Goal: Obtain resource: Download file/media

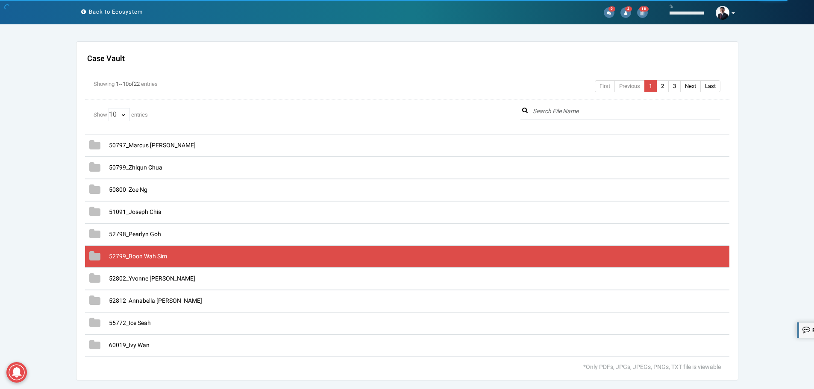
click at [137, 260] on span "52799_Boon Wah Sim" at bounding box center [138, 256] width 58 height 9
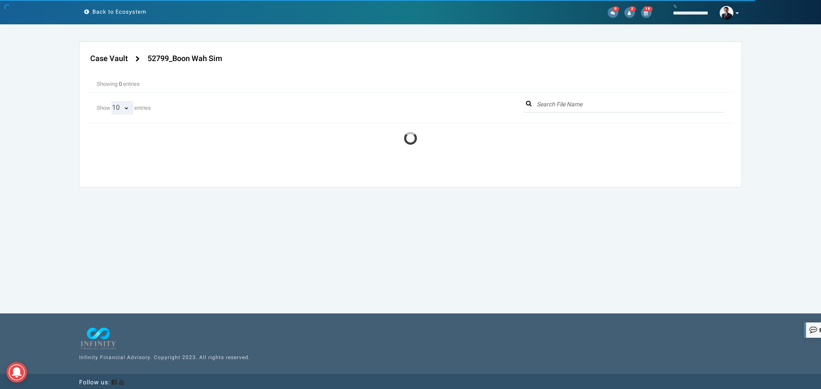
click at [124, 107] on select "10 25 50 100 All" at bounding box center [122, 107] width 21 height 13
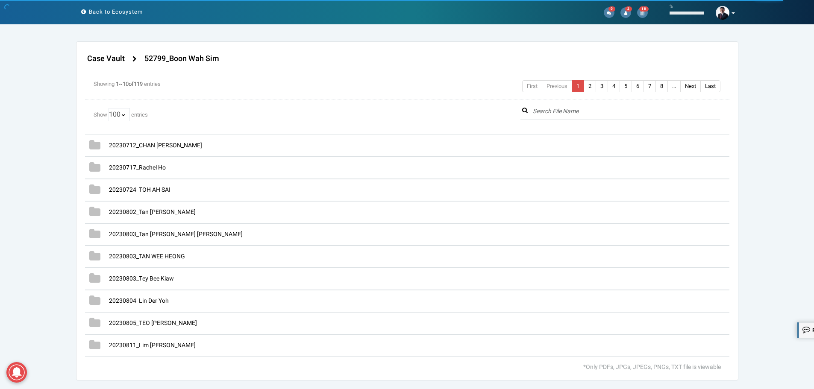
click at [109, 108] on select "10 25 50 100 All" at bounding box center [119, 114] width 21 height 13
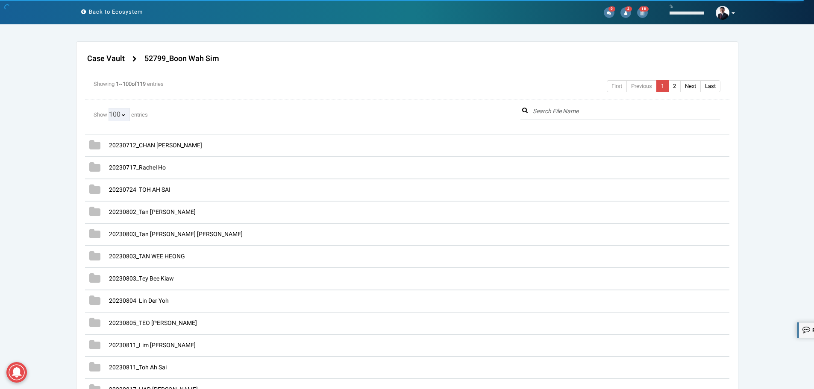
click at [118, 114] on select "10 25 50 100 All" at bounding box center [119, 114] width 21 height 13
select select "string:All"
click at [109, 108] on select "10 25 50 100 All" at bounding box center [119, 114] width 21 height 13
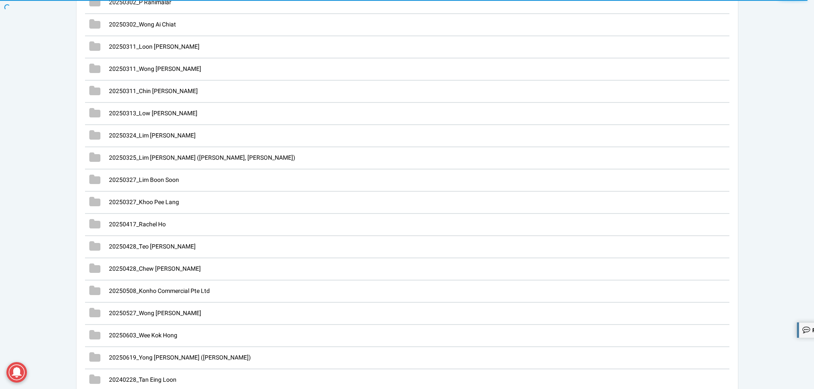
scroll to position [2505, 0]
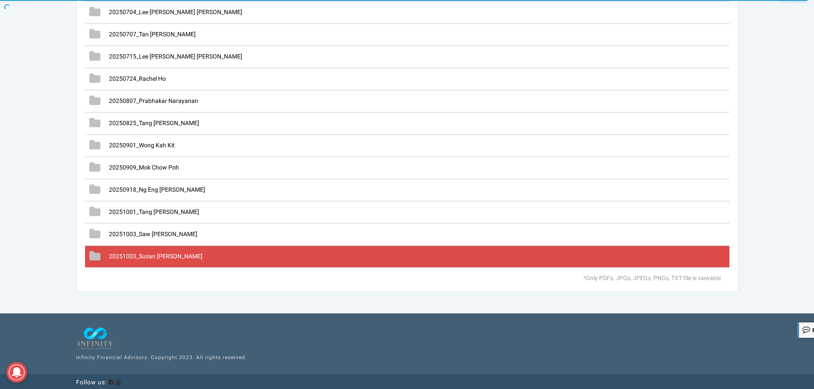
click at [167, 254] on span "20251003_Susan [PERSON_NAME]" at bounding box center [156, 256] width 94 height 9
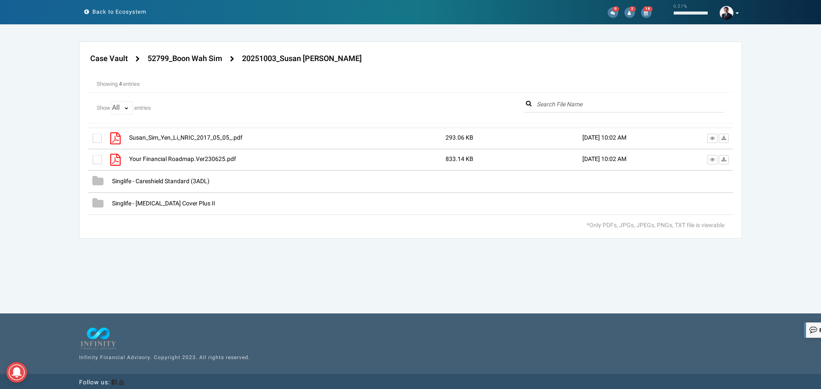
click at [210, 138] on span "Susan_Sim_Yen_Li_NRIC_2017_05_05_.pdf" at bounding box center [185, 137] width 113 height 9
click at [710, 139] on icon at bounding box center [712, 138] width 5 height 5
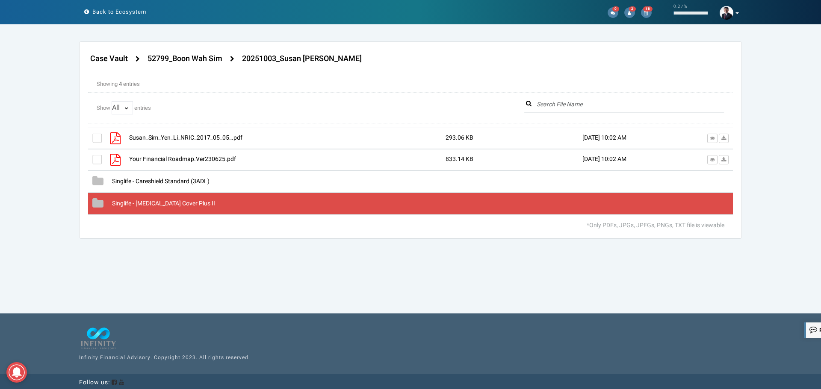
click at [182, 201] on span "Singlife - [MEDICAL_DATA] Cover Plus II" at bounding box center [163, 203] width 103 height 9
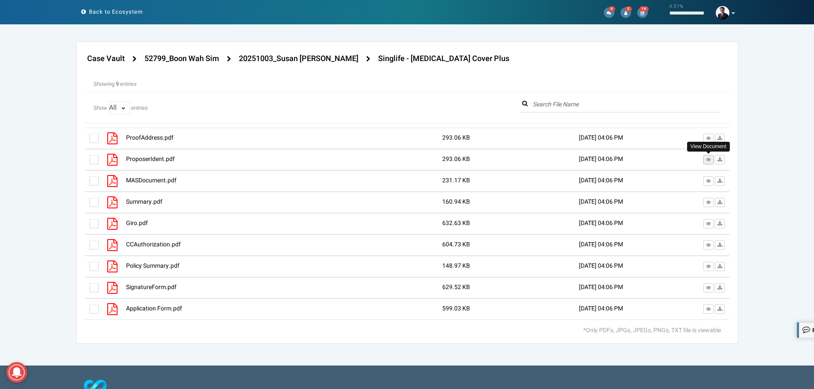
click at [705, 161] on button at bounding box center [709, 159] width 10 height 9
click at [193, 60] on h4 "52799_Boon Wah Sim" at bounding box center [181, 59] width 75 height 9
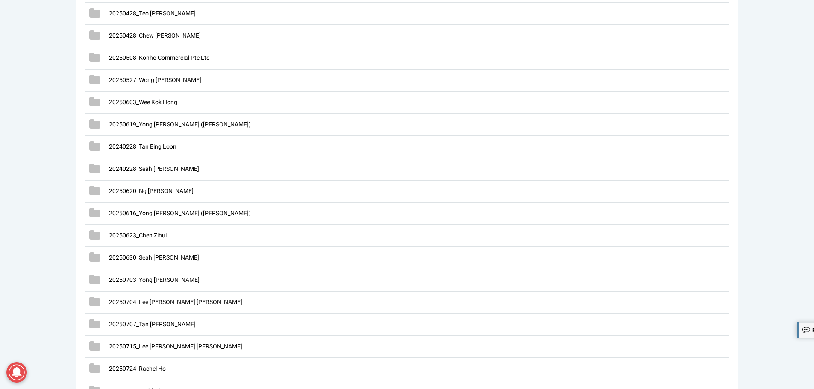
scroll to position [2505, 0]
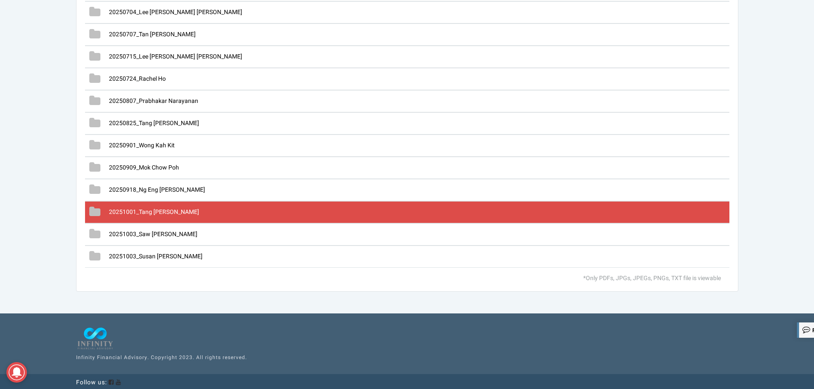
click at [156, 207] on div "20251001_Tang [PERSON_NAME]" at bounding box center [407, 212] width 645 height 22
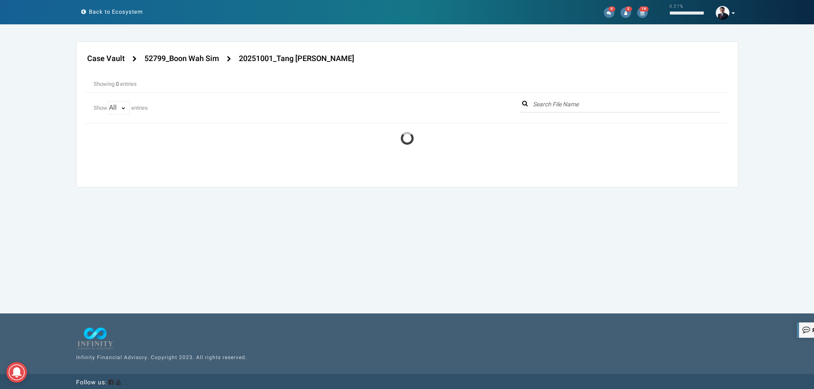
scroll to position [0, 0]
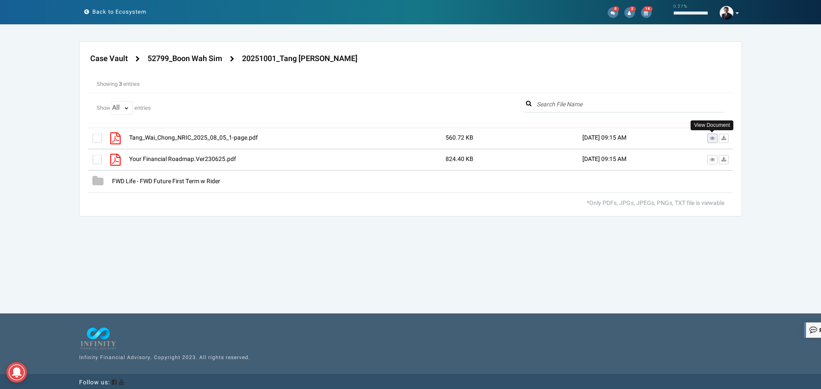
click at [713, 140] on icon at bounding box center [712, 138] width 5 height 5
click at [200, 56] on h4 "52799_Boon Wah Sim" at bounding box center [184, 59] width 75 height 9
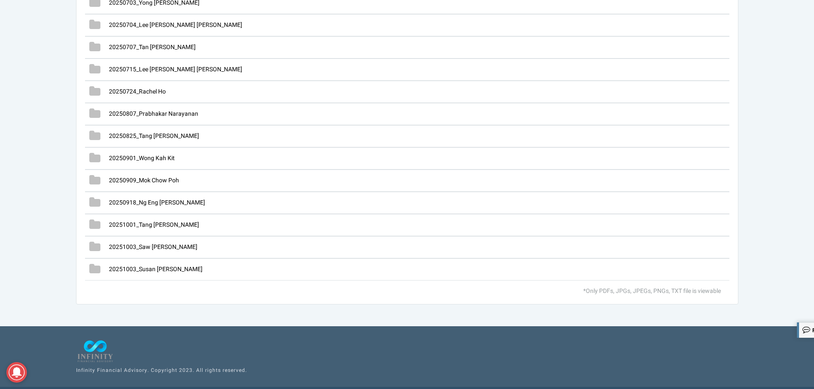
scroll to position [2505, 0]
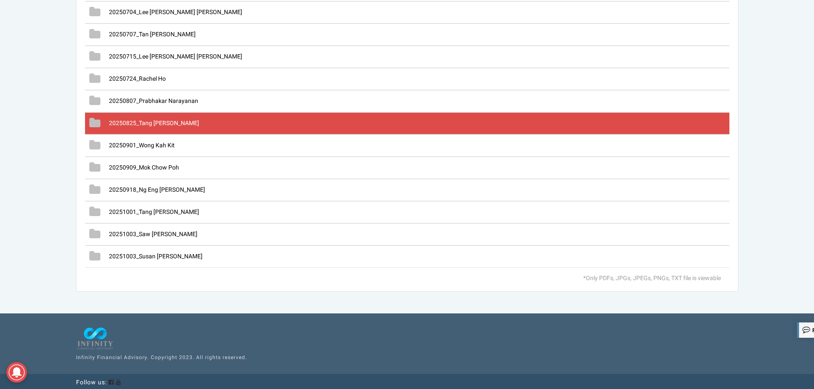
click at [171, 125] on span "20250825_Tang [PERSON_NAME]" at bounding box center [154, 123] width 90 height 9
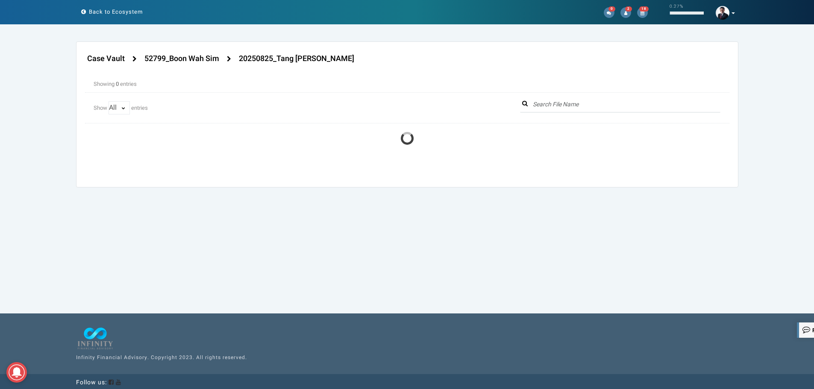
scroll to position [0, 0]
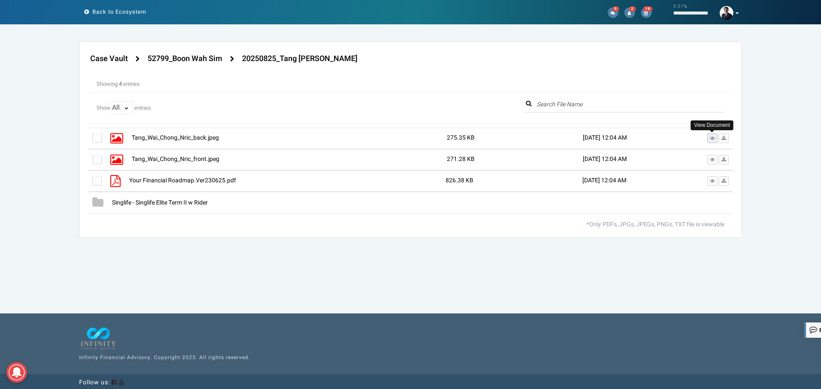
click at [709, 137] on button at bounding box center [712, 138] width 10 height 9
click at [200, 56] on h4 "52799_Boon Wah Sim" at bounding box center [184, 59] width 75 height 9
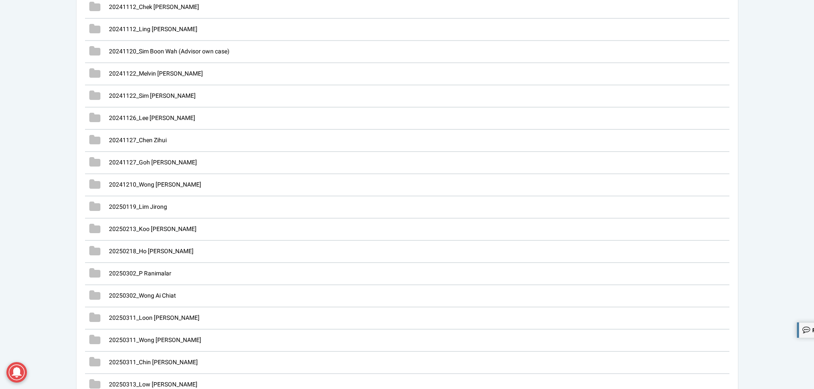
scroll to position [2505, 0]
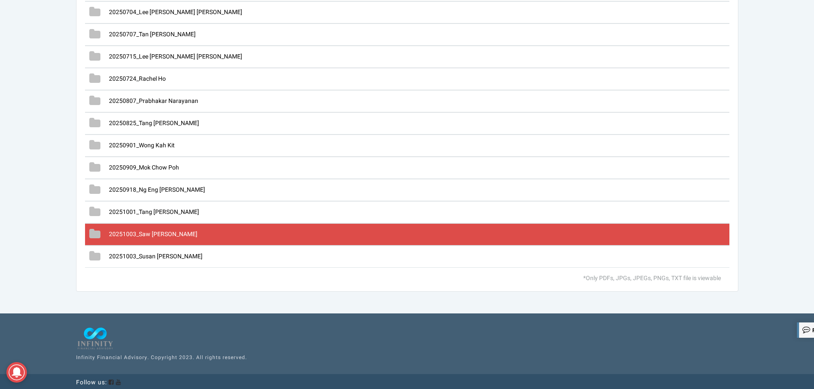
click at [153, 235] on span "20251003_Saw [PERSON_NAME]" at bounding box center [153, 234] width 88 height 9
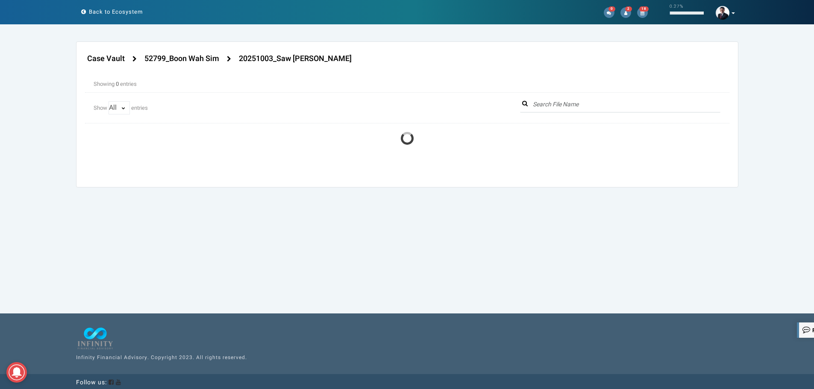
scroll to position [0, 0]
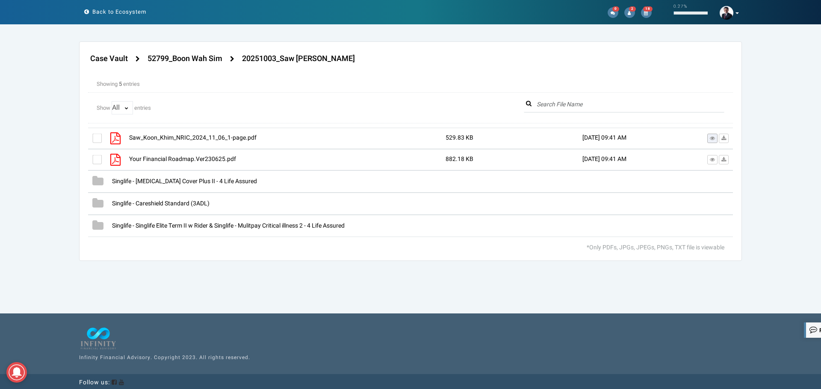
click at [714, 135] on button at bounding box center [712, 138] width 10 height 9
click at [182, 60] on h4 "52799_Boon Wah Sim" at bounding box center [184, 59] width 75 height 9
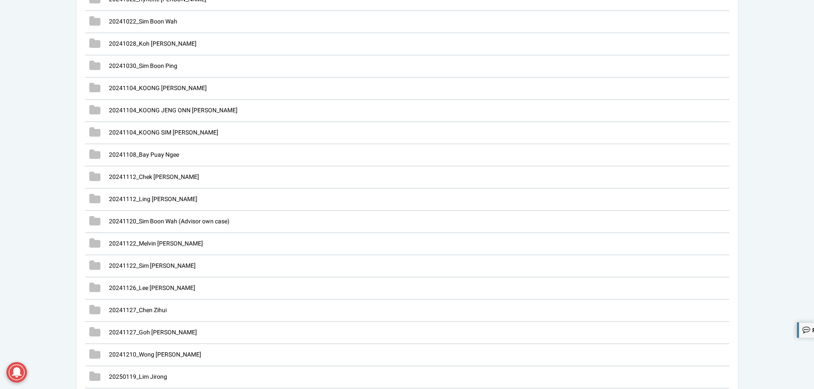
scroll to position [2505, 0]
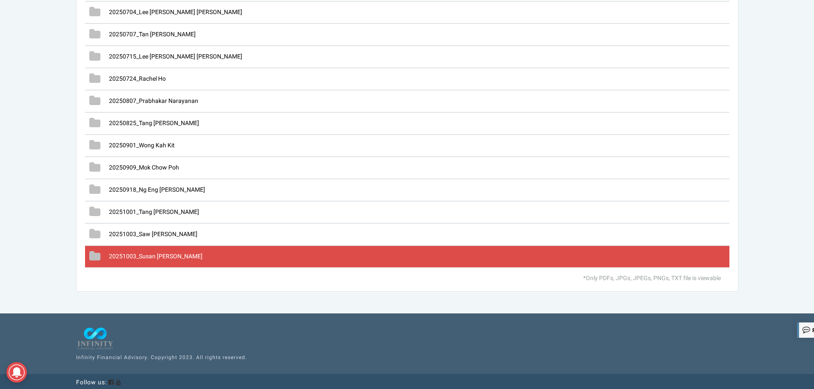
click at [166, 255] on span "20251003_Susan [PERSON_NAME]" at bounding box center [156, 256] width 94 height 9
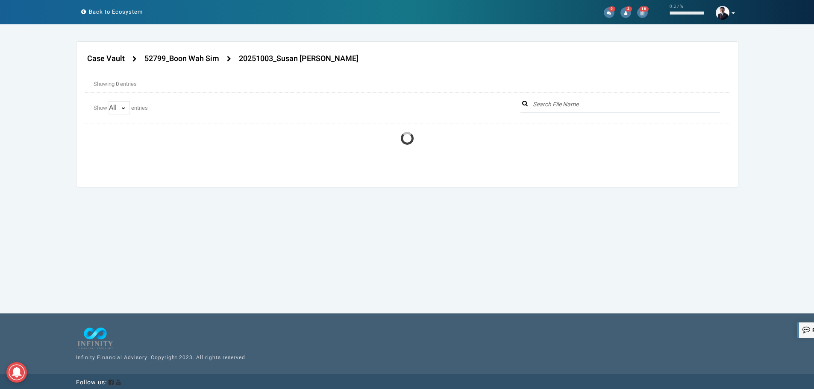
scroll to position [0, 0]
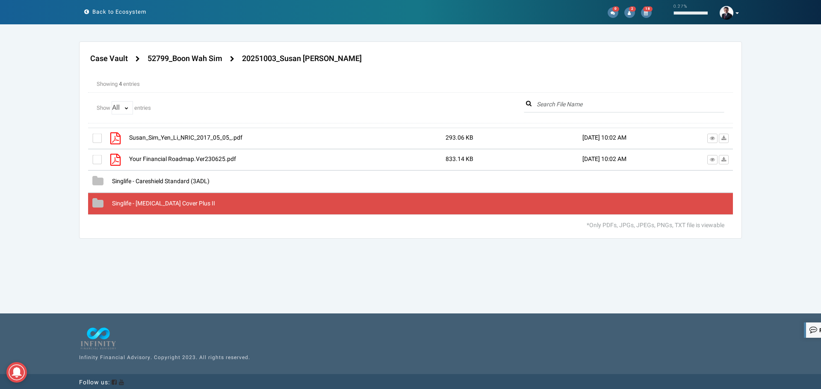
click at [161, 201] on span "Singlife - [MEDICAL_DATA] Cover Plus II" at bounding box center [163, 203] width 103 height 9
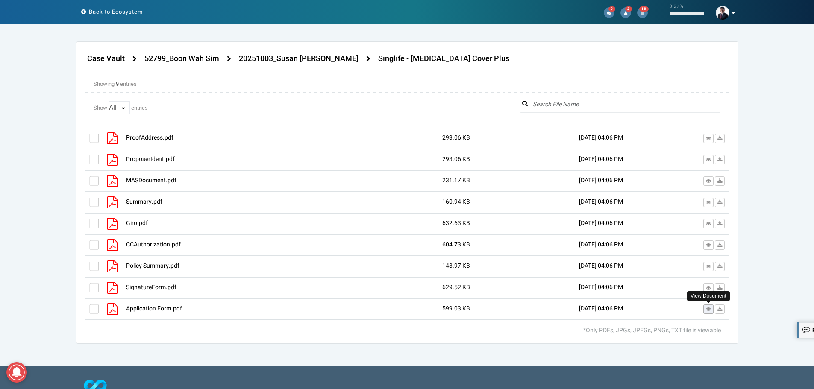
click at [709, 310] on icon at bounding box center [708, 309] width 5 height 5
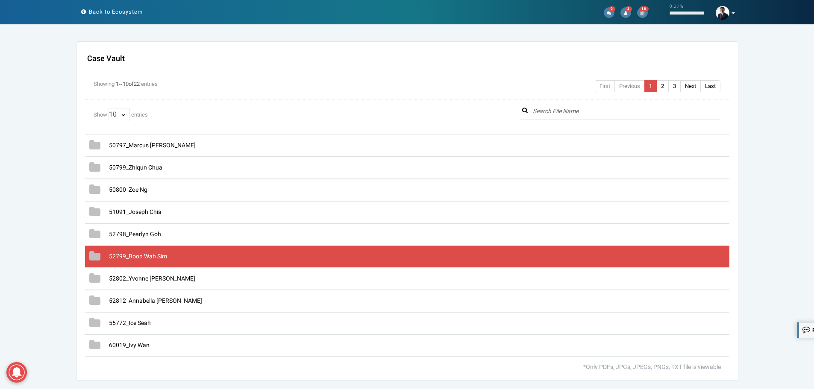
click at [148, 256] on span "52799_Boon Wah Sim" at bounding box center [138, 256] width 58 height 9
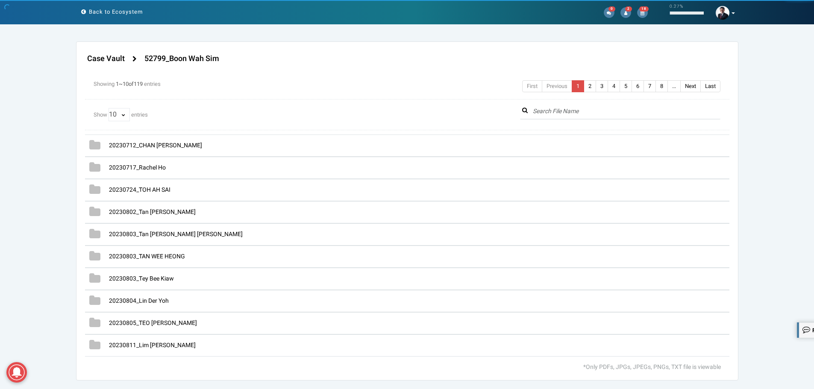
click at [127, 115] on span "10 25 50 100 All" at bounding box center [120, 115] width 23 height 8
click at [124, 114] on span "10 25 50 100 All" at bounding box center [120, 115] width 23 height 8
click at [121, 116] on select "10 25 50 100 All" at bounding box center [119, 114] width 21 height 13
select select "string:All"
click at [109, 108] on select "10 25 50 100 All" at bounding box center [119, 114] width 21 height 13
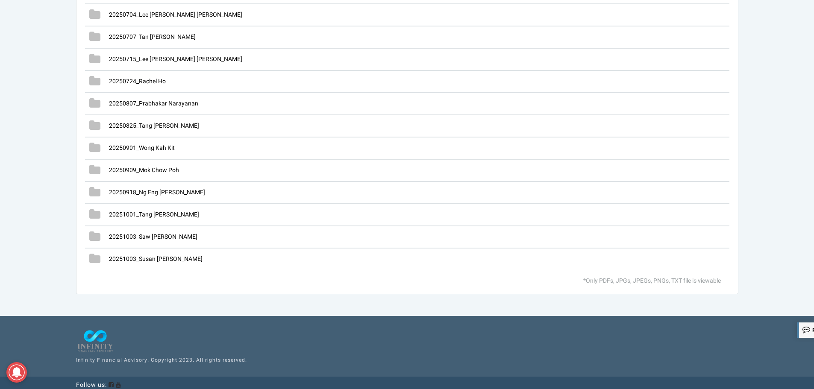
scroll to position [2505, 0]
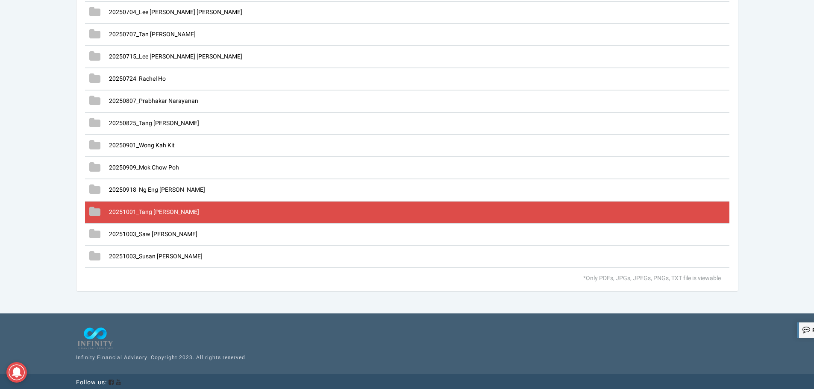
click at [170, 210] on span "20251001_Tang [PERSON_NAME]" at bounding box center [154, 212] width 90 height 9
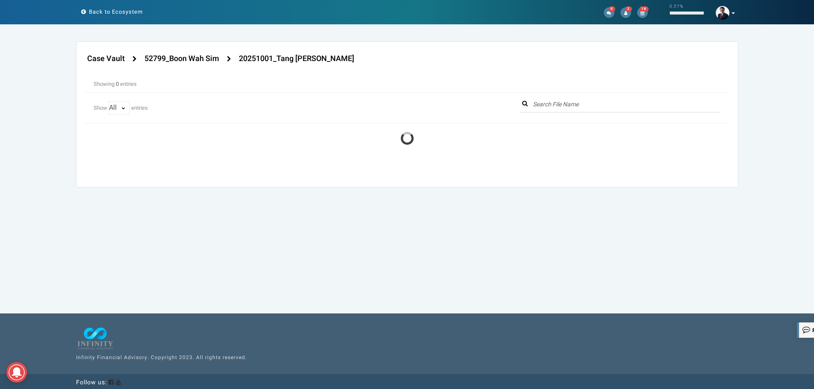
scroll to position [0, 0]
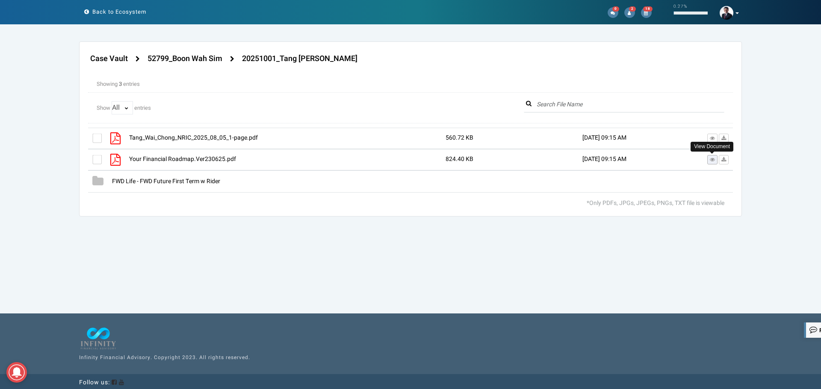
click at [713, 159] on icon at bounding box center [712, 159] width 5 height 5
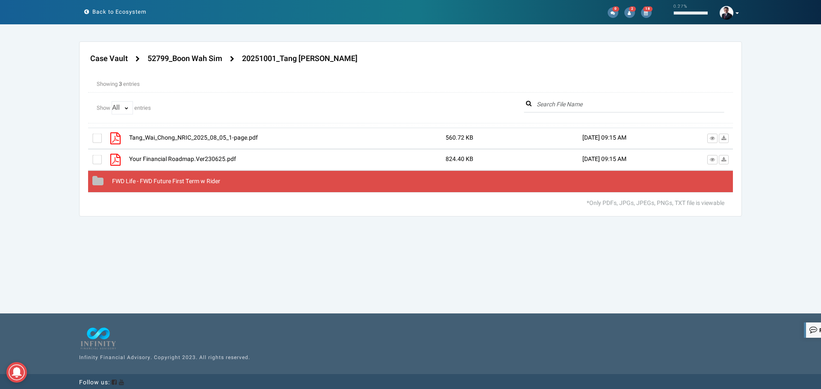
click at [195, 186] on span "FWD Life - FWD Future First Term w Rider" at bounding box center [166, 181] width 108 height 9
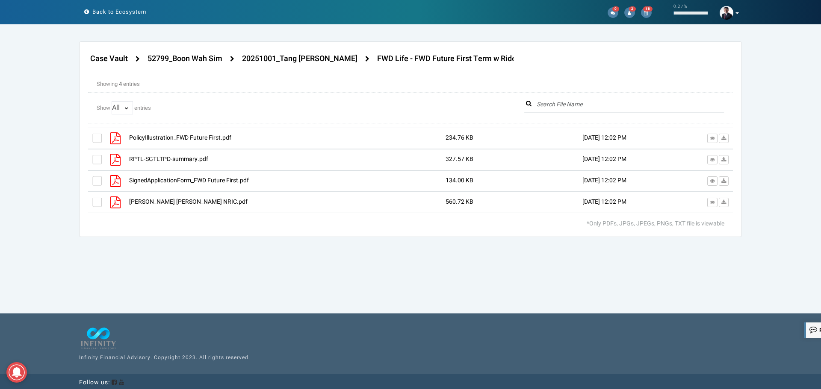
drag, startPoint x: 241, startPoint y: 141, endPoint x: 175, endPoint y: 139, distance: 65.9
click at [175, 139] on div "PolicyIllustration_FWD Future First.pdf" at bounding box center [250, 138] width 255 height 9
drag, startPoint x: 510, startPoint y: 64, endPoint x: 437, endPoint y: 61, distance: 73.6
click at [437, 61] on div "Case Vault 52799_Boon Wah Sim" at bounding box center [300, 58] width 425 height 17
click at [525, 72] on div "Showing 4 entries First Previous 1 Next Last" at bounding box center [410, 80] width 645 height 17
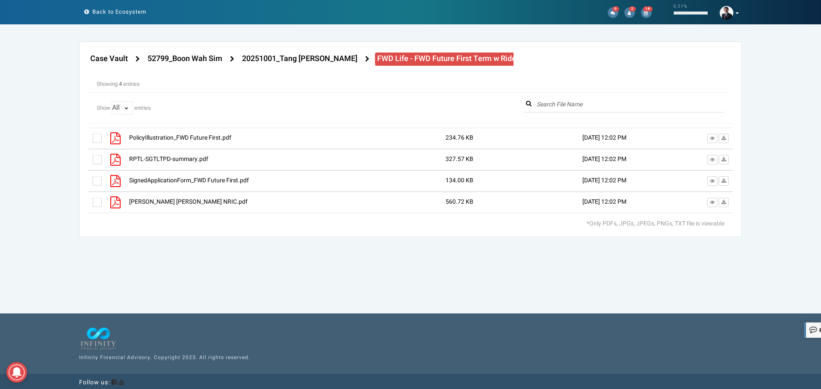
drag, startPoint x: 526, startPoint y: 66, endPoint x: 412, endPoint y: 62, distance: 113.8
click at [412, 62] on div "Case Vault 52799_Boon Wah Sim" at bounding box center [410, 58] width 657 height 17
copy h4 "Future First Term w Rider"
drag, startPoint x: 344, startPoint y: 271, endPoint x: 336, endPoint y: 271, distance: 7.7
click at [344, 271] on section "Case Vault Settings Allow Advisor Update Access Switch Yes No Case Vault" at bounding box center [410, 187] width 821 height 293
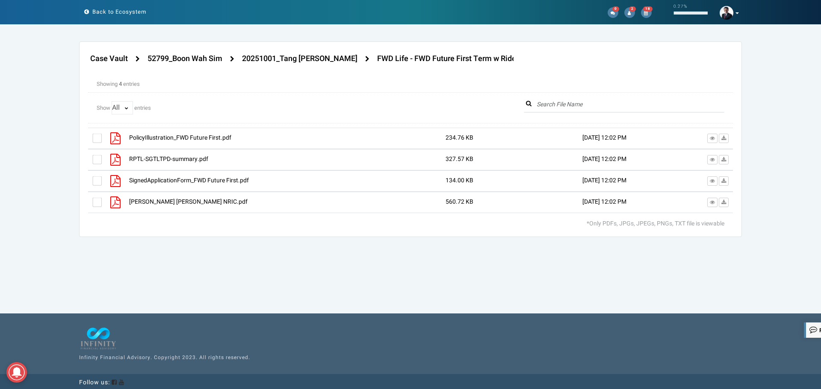
click at [90, 135] on div "PolicyIllustration_FWD Future First.pdf 234.76 KB 01-Oct-2025 12:02 PM" at bounding box center [410, 138] width 645 height 21
click at [95, 138] on label at bounding box center [96, 138] width 9 height 9
click at [92, 135] on input "checkbox" at bounding box center [92, 135] width 0 height 0
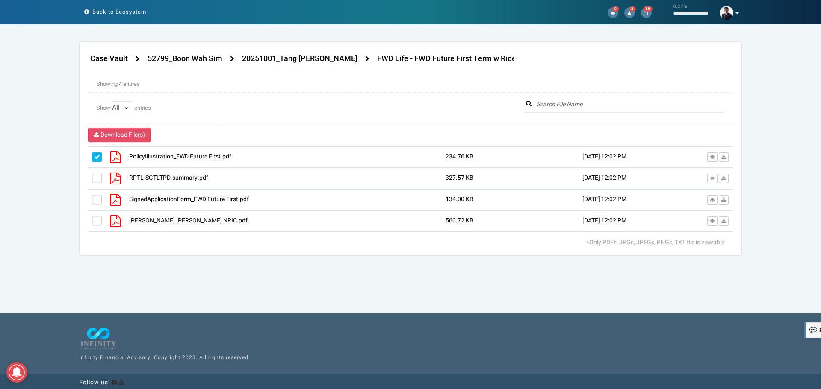
click at [94, 156] on label at bounding box center [96, 157] width 9 height 9
click at [92, 154] on input "checkbox" at bounding box center [92, 154] width 0 height 0
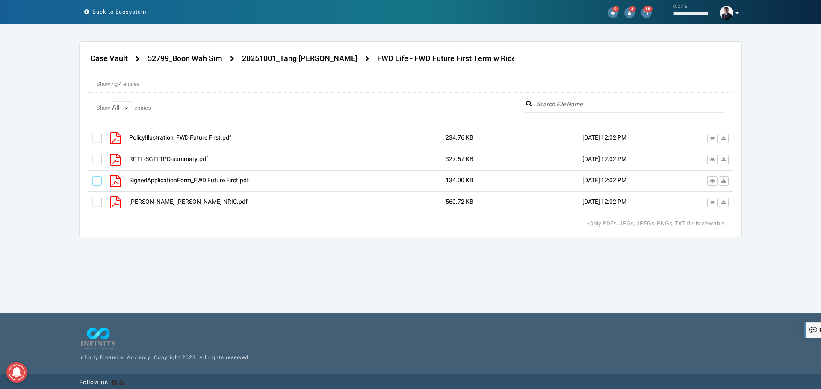
click at [95, 203] on label at bounding box center [96, 202] width 9 height 9
click at [92, 200] on input "checkbox" at bounding box center [92, 200] width 0 height 0
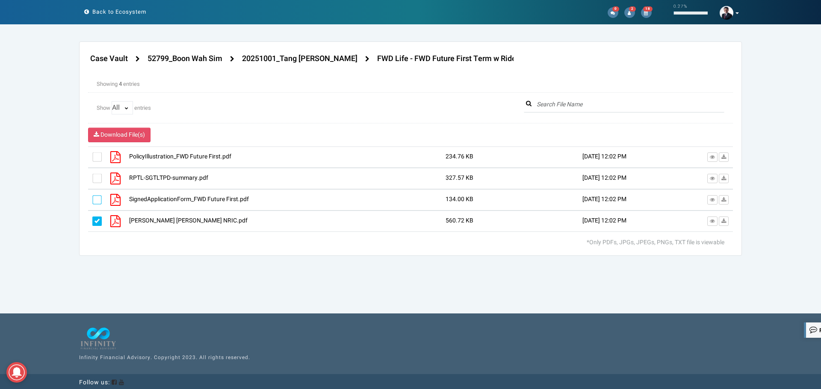
click at [95, 203] on label at bounding box center [96, 199] width 9 height 9
click at [92, 197] on input "checkbox" at bounding box center [92, 197] width 0 height 0
drag, startPoint x: 95, startPoint y: 179, endPoint x: 95, endPoint y: 159, distance: 19.7
click at [96, 177] on label at bounding box center [96, 178] width 9 height 9
click at [92, 176] on input "checkbox" at bounding box center [92, 176] width 0 height 0
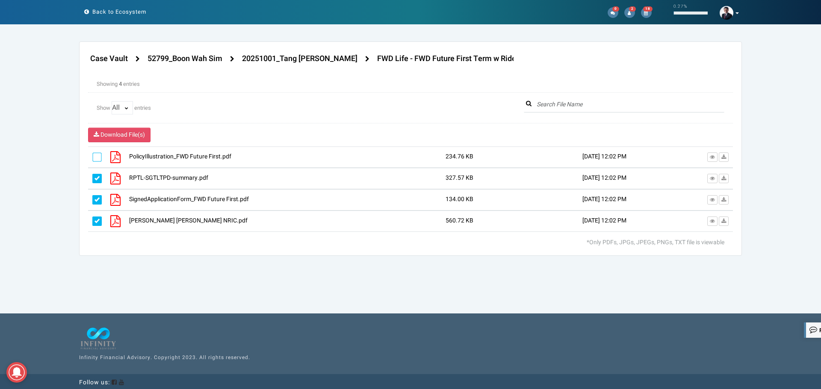
click at [95, 159] on label at bounding box center [96, 157] width 9 height 9
click at [92, 154] on input "checkbox" at bounding box center [92, 154] width 0 height 0
click at [301, 61] on h4 "20251001_Tang [PERSON_NAME]" at bounding box center [299, 59] width 115 height 9
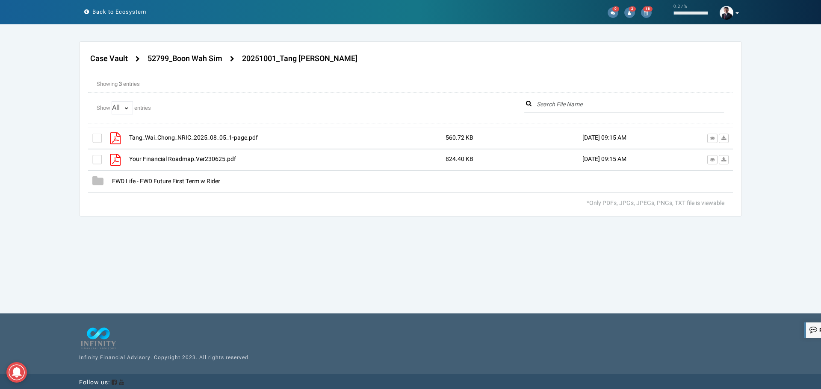
click at [97, 159] on div at bounding box center [410, 160] width 645 height 65
click at [98, 155] on div at bounding box center [106, 160] width 28 height 12
click at [97, 163] on label at bounding box center [96, 159] width 9 height 9
click at [92, 157] on input "checkbox" at bounding box center [92, 157] width 0 height 0
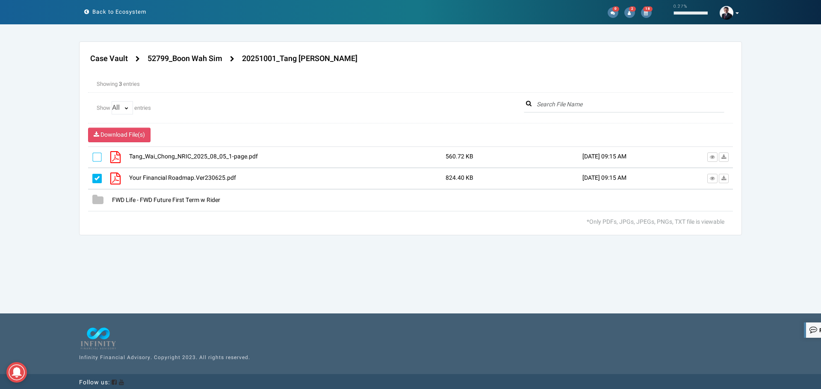
click at [98, 156] on label at bounding box center [96, 157] width 9 height 9
click at [92, 154] on input "checkbox" at bounding box center [92, 154] width 0 height 0
click at [110, 137] on span "Download File(s)" at bounding box center [122, 134] width 44 height 9
drag, startPoint x: 191, startPoint y: 62, endPoint x: 211, endPoint y: 96, distance: 39.3
click at [191, 62] on h4 "52799_Boon Wah Sim" at bounding box center [184, 59] width 75 height 9
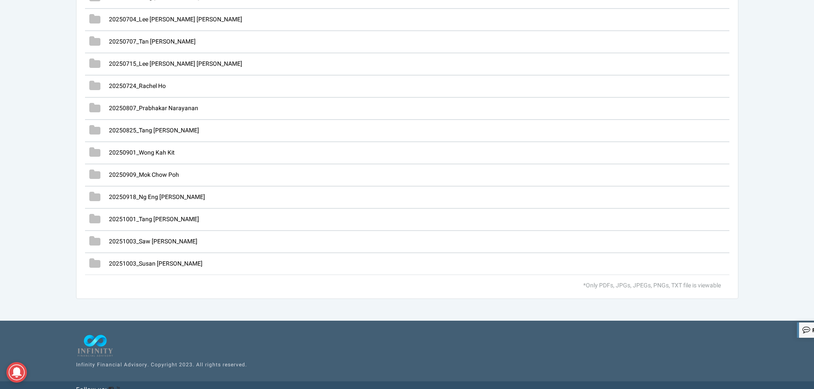
scroll to position [2505, 0]
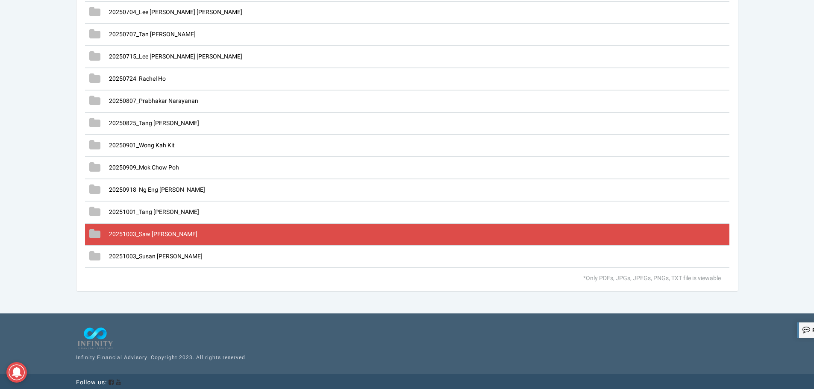
click at [161, 231] on span "20251003_Saw [PERSON_NAME]" at bounding box center [153, 234] width 88 height 9
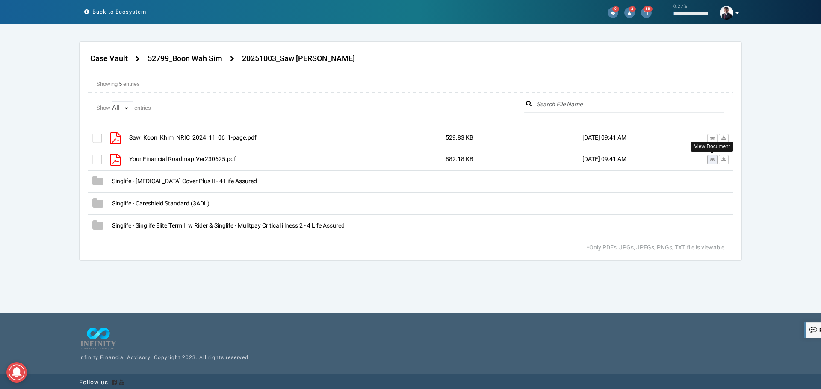
click at [713, 159] on icon at bounding box center [712, 159] width 5 height 5
drag, startPoint x: 358, startPoint y: 61, endPoint x: 282, endPoint y: 62, distance: 75.7
click at [282, 62] on div "Case Vault 52799_Boon Wah Sim" at bounding box center [300, 58] width 425 height 17
copy h4 "Saw Koon Khim"
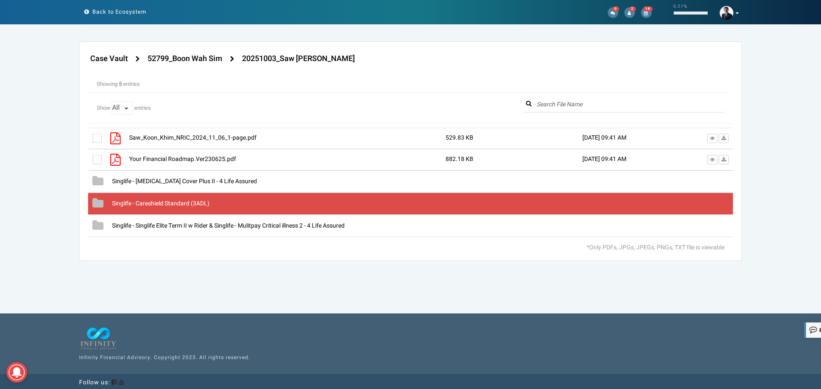
click at [177, 203] on span "Singlife - Careshield Standard (3ADL)" at bounding box center [160, 203] width 97 height 9
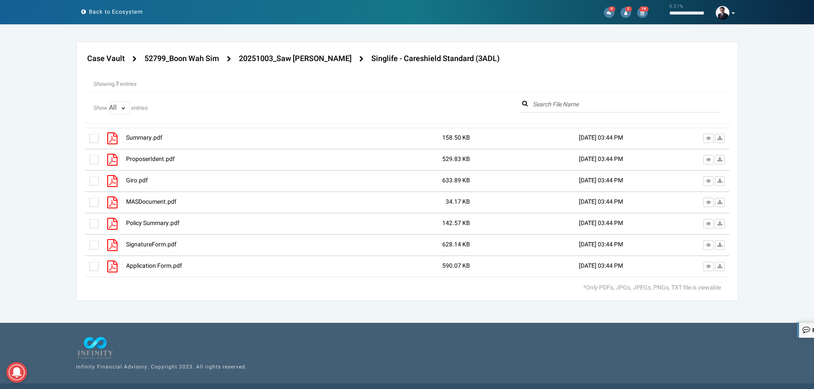
click at [94, 270] on div at bounding box center [407, 203] width 645 height 150
click at [94, 266] on label at bounding box center [93, 266] width 9 height 9
click at [89, 264] on input "checkbox" at bounding box center [89, 264] width 0 height 0
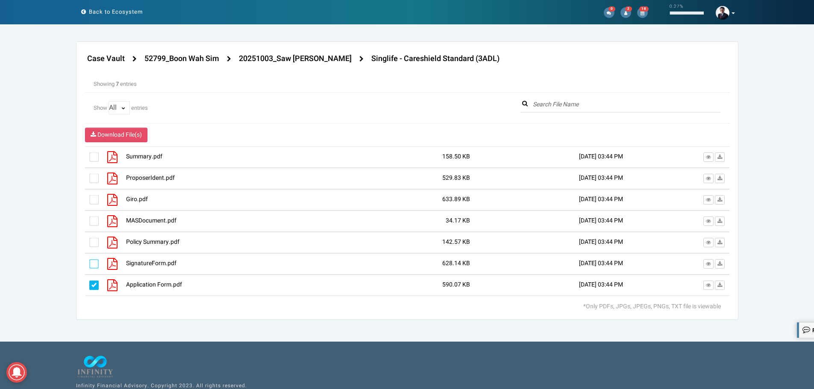
click at [95, 262] on label at bounding box center [93, 263] width 9 height 9
click at [89, 261] on input "checkbox" at bounding box center [89, 261] width 0 height 0
click at [96, 241] on label at bounding box center [93, 242] width 9 height 9
click at [89, 240] on input "checkbox" at bounding box center [89, 240] width 0 height 0
click at [95, 220] on label at bounding box center [93, 221] width 9 height 9
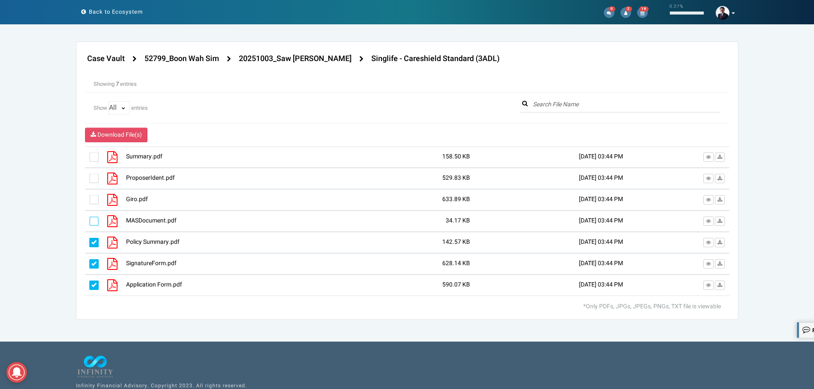
click at [89, 218] on input "checkbox" at bounding box center [89, 218] width 0 height 0
click at [95, 199] on label at bounding box center [93, 199] width 9 height 9
click at [89, 197] on input "checkbox" at bounding box center [89, 197] width 0 height 0
click at [93, 176] on label at bounding box center [93, 178] width 9 height 9
click at [89, 176] on input "checkbox" at bounding box center [89, 176] width 0 height 0
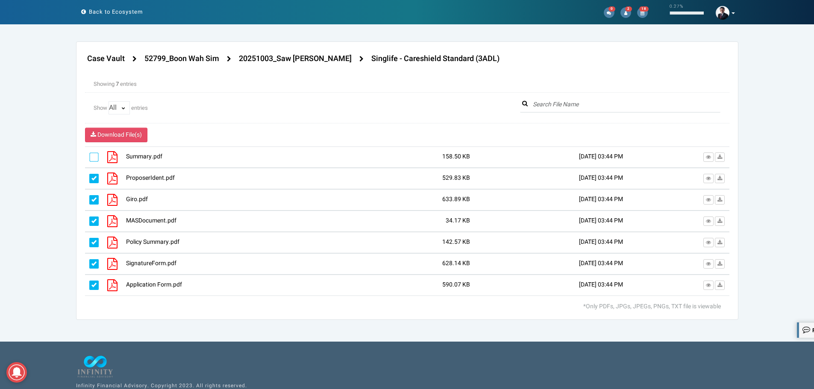
click at [93, 155] on label at bounding box center [93, 157] width 9 height 9
click at [89, 154] on input "checkbox" at bounding box center [89, 154] width 0 height 0
click at [325, 58] on h4 "20251003_Saw [PERSON_NAME]" at bounding box center [295, 59] width 113 height 9
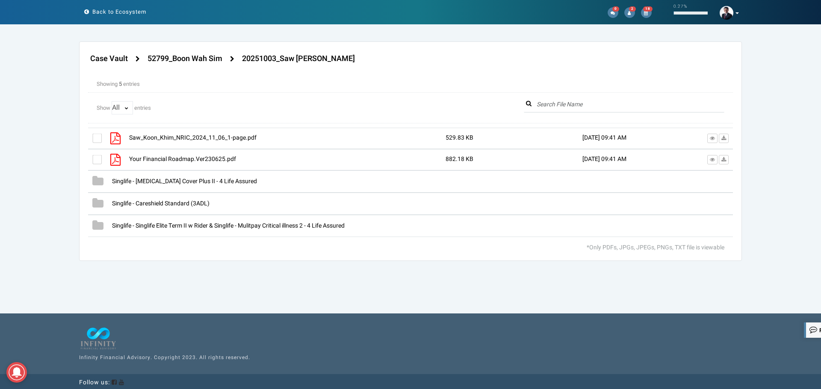
click at [96, 161] on div at bounding box center [410, 182] width 645 height 109
click at [96, 159] on label at bounding box center [96, 159] width 9 height 9
click at [92, 157] on input "checkbox" at bounding box center [92, 157] width 0 height 0
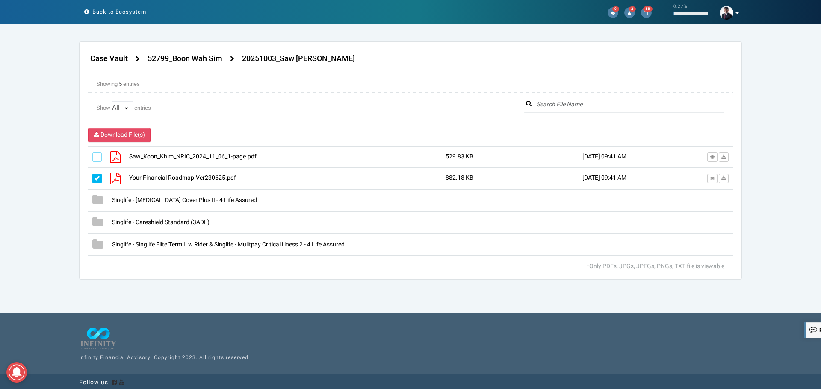
click at [97, 156] on label at bounding box center [96, 157] width 9 height 9
click at [92, 154] on input "checkbox" at bounding box center [92, 154] width 0 height 0
click at [122, 133] on span "Download File(s)" at bounding box center [122, 134] width 44 height 9
click at [198, 59] on h4 "52799_Boon Wah Sim" at bounding box center [184, 59] width 75 height 9
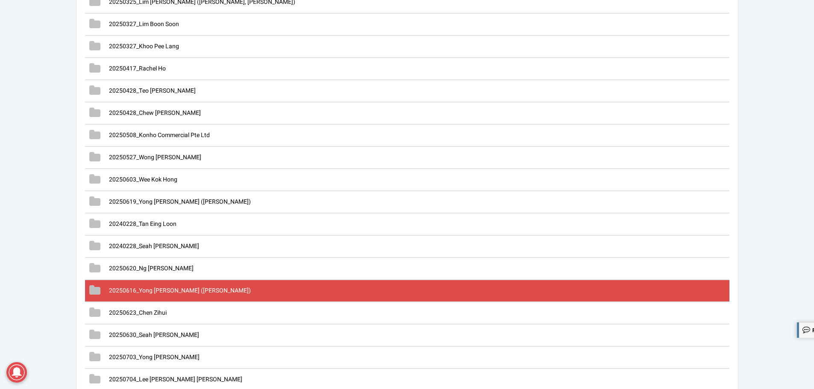
scroll to position [2505, 0]
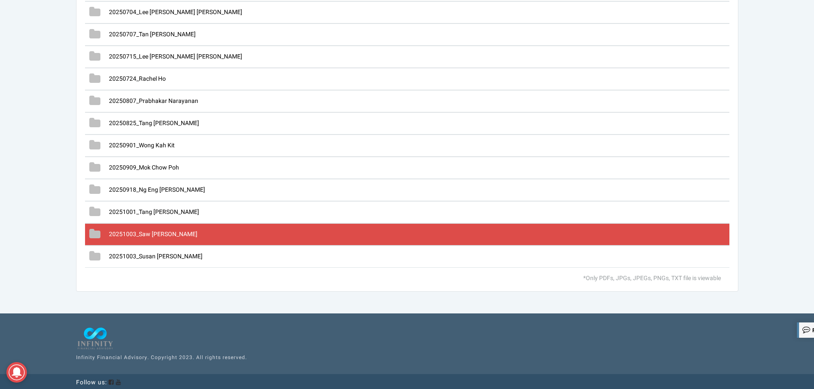
click at [167, 236] on span "20251003_Saw [PERSON_NAME]" at bounding box center [153, 234] width 88 height 9
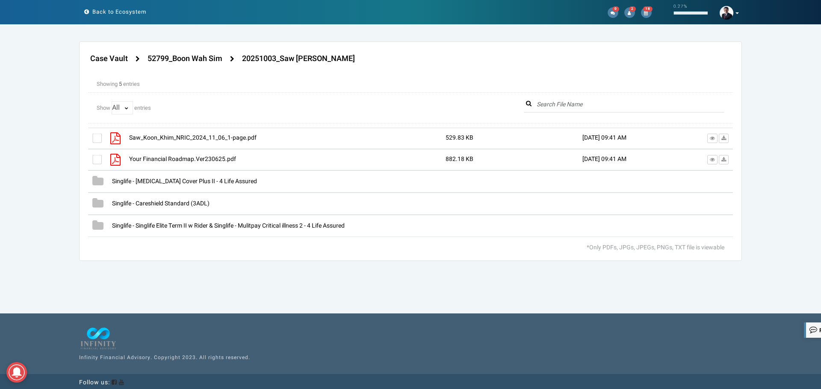
click at [128, 228] on div "Saw_Koon_Khim_NRIC_2024_11_06_1-page.pdf 529.83 KB 03-Oct-2025 09:41 AM" at bounding box center [410, 182] width 645 height 109
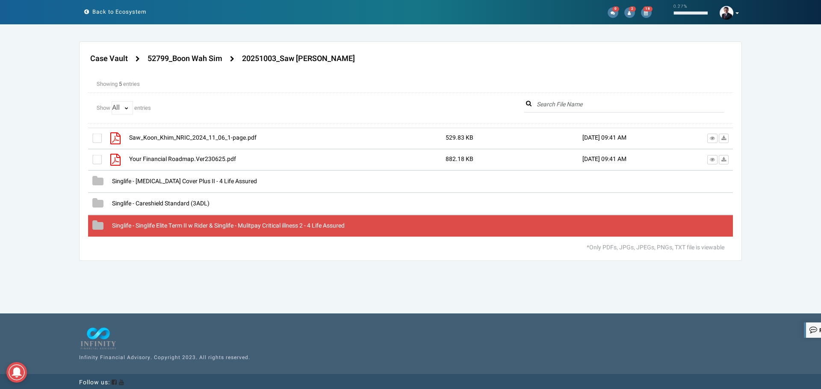
click at [138, 227] on span "Singlife - Singlife Elite Term II w Rider & Singlife - Mulitpay Critical illnes…" at bounding box center [228, 225] width 233 height 9
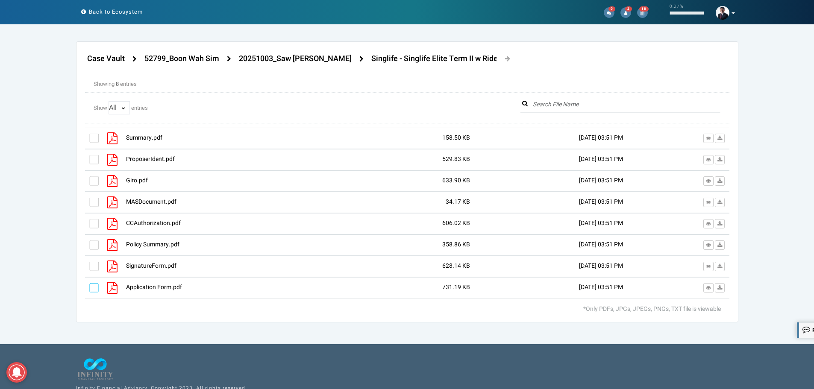
click at [95, 290] on label at bounding box center [93, 287] width 9 height 9
click at [89, 285] on input "checkbox" at bounding box center [89, 285] width 0 height 0
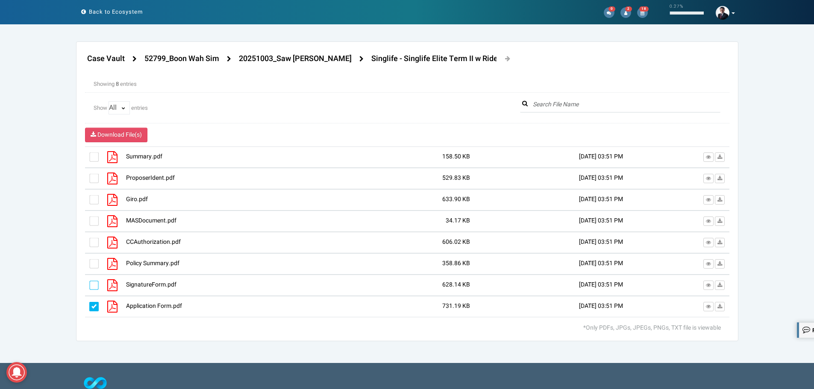
click at [94, 286] on label at bounding box center [93, 285] width 9 height 9
click at [89, 283] on input "checkbox" at bounding box center [89, 283] width 0 height 0
click at [97, 264] on label at bounding box center [93, 263] width 9 height 9
click at [89, 261] on input "checkbox" at bounding box center [89, 261] width 0 height 0
click at [91, 247] on label at bounding box center [93, 242] width 9 height 9
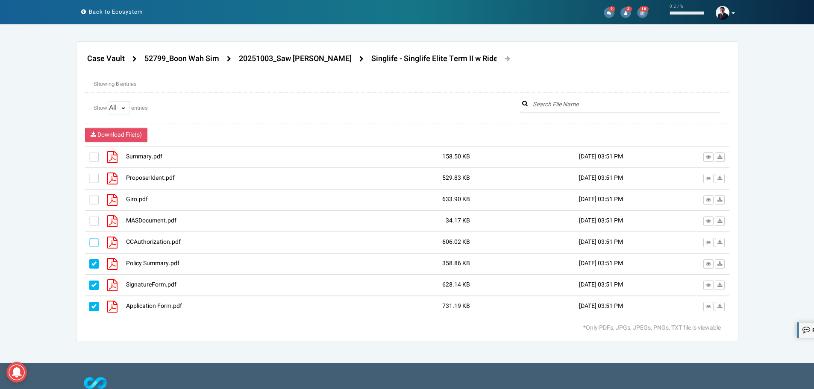
click at [89, 240] on input "checkbox" at bounding box center [89, 240] width 0 height 0
click at [93, 216] on div at bounding box center [103, 221] width 28 height 12
click at [91, 224] on label at bounding box center [93, 221] width 9 height 9
click at [89, 218] on input "checkbox" at bounding box center [89, 218] width 0 height 0
click at [95, 197] on label at bounding box center [93, 199] width 9 height 9
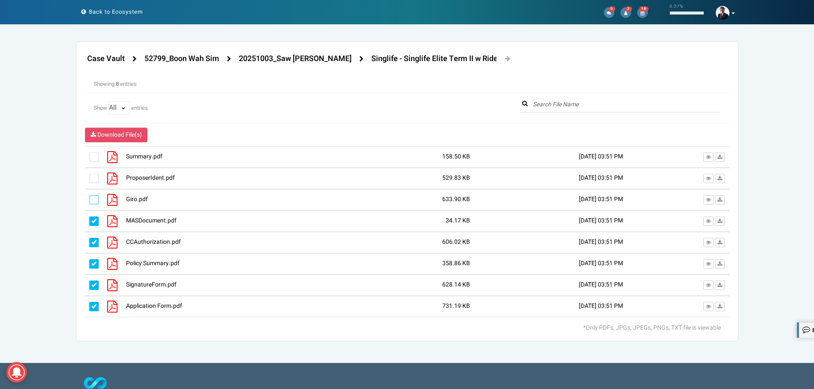
click at [89, 197] on input "checkbox" at bounding box center [89, 197] width 0 height 0
click at [95, 175] on label at bounding box center [93, 178] width 9 height 9
click at [89, 176] on input "checkbox" at bounding box center [89, 176] width 0 height 0
click at [94, 154] on label at bounding box center [93, 157] width 9 height 9
click at [89, 154] on input "checkbox" at bounding box center [89, 154] width 0 height 0
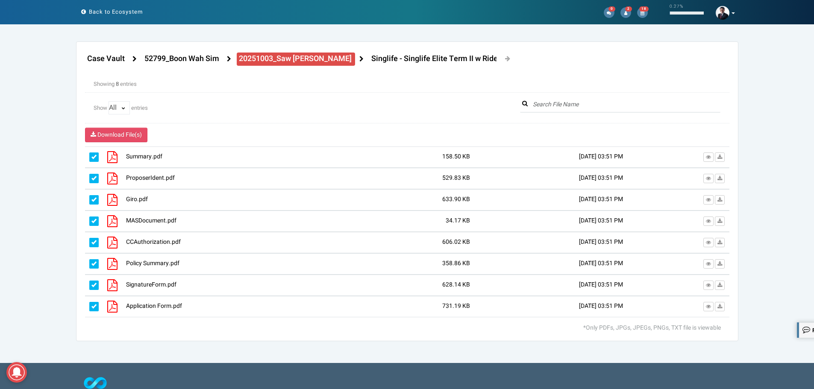
click at [302, 56] on h4 "20251003_Saw [PERSON_NAME]" at bounding box center [295, 59] width 113 height 9
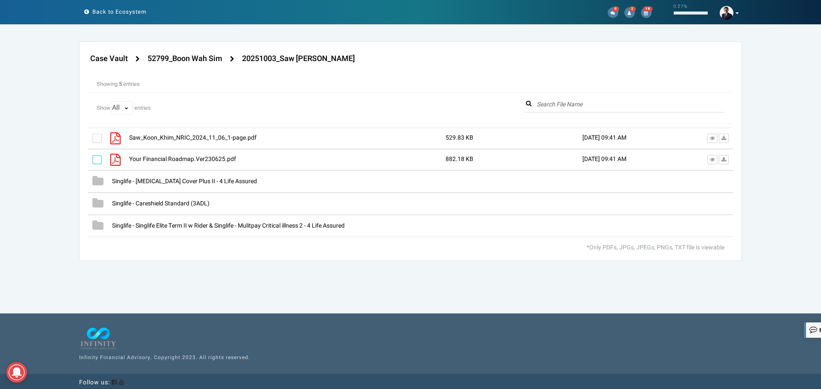
click at [95, 159] on label at bounding box center [96, 159] width 9 height 9
click at [92, 157] on input "checkbox" at bounding box center [92, 157] width 0 height 0
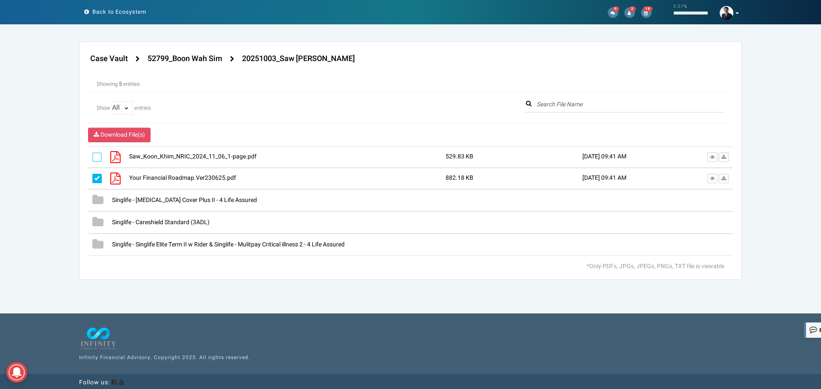
click at [95, 159] on label at bounding box center [96, 157] width 9 height 9
click at [92, 154] on input "checkbox" at bounding box center [92, 154] width 0 height 0
click at [126, 134] on span "Download File(s)" at bounding box center [122, 134] width 44 height 9
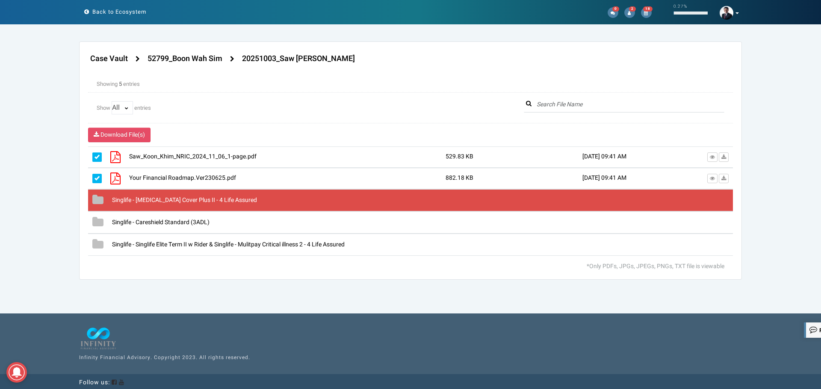
click at [191, 198] on span "Singlife - [MEDICAL_DATA] Cover Plus II - 4 Life Assured" at bounding box center [184, 200] width 145 height 9
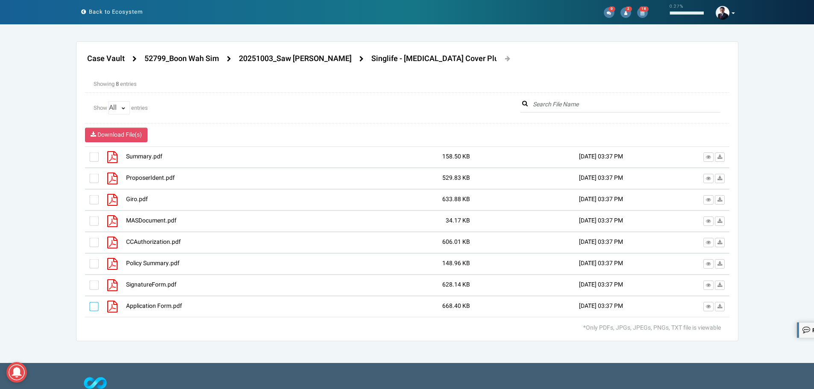
click at [97, 305] on label at bounding box center [93, 306] width 9 height 9
click at [89, 304] on input "checkbox" at bounding box center [89, 304] width 0 height 0
click at [90, 283] on label at bounding box center [93, 285] width 9 height 9
click at [89, 283] on input "checkbox" at bounding box center [89, 283] width 0 height 0
click at [96, 258] on div at bounding box center [103, 264] width 28 height 12
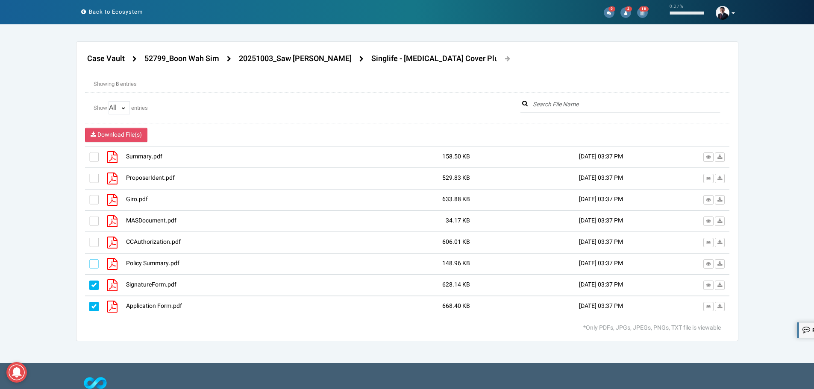
click at [94, 261] on label at bounding box center [93, 263] width 9 height 9
click at [89, 261] on input "checkbox" at bounding box center [89, 261] width 0 height 0
drag, startPoint x: 95, startPoint y: 244, endPoint x: 95, endPoint y: 239, distance: 5.1
click at [95, 243] on label at bounding box center [93, 242] width 9 height 9
click at [89, 240] on input "checkbox" at bounding box center [89, 240] width 0 height 0
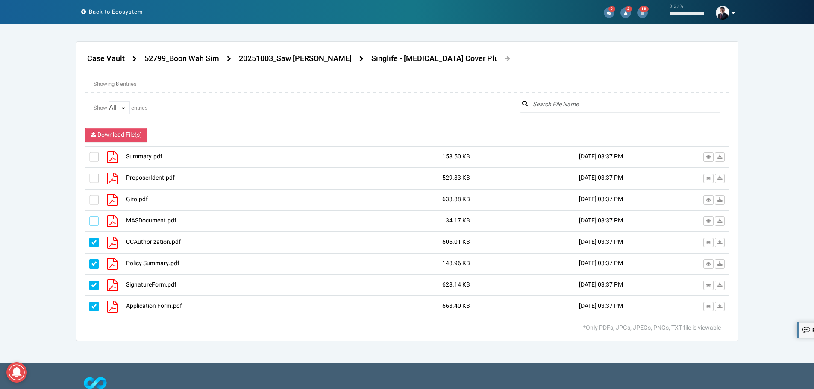
click at [93, 222] on label at bounding box center [93, 221] width 9 height 9
click at [89, 218] on input "checkbox" at bounding box center [89, 218] width 0 height 0
drag, startPoint x: 90, startPoint y: 197, endPoint x: 92, endPoint y: 193, distance: 4.4
click at [90, 197] on label at bounding box center [93, 199] width 9 height 9
click at [89, 197] on input "checkbox" at bounding box center [89, 197] width 0 height 0
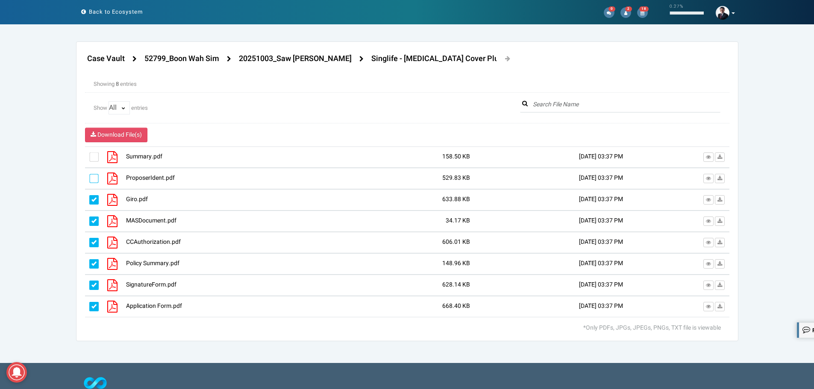
click at [95, 177] on label at bounding box center [93, 178] width 9 height 9
click at [89, 176] on input "checkbox" at bounding box center [89, 176] width 0 height 0
click at [93, 156] on label at bounding box center [93, 157] width 9 height 9
click at [89, 154] on input "checkbox" at bounding box center [89, 154] width 0 height 0
click at [198, 58] on h4 "52799_Boon Wah Sim" at bounding box center [181, 59] width 75 height 9
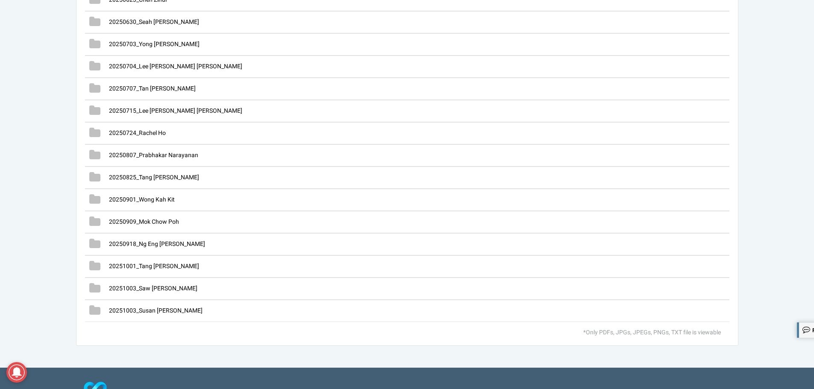
scroll to position [2505, 0]
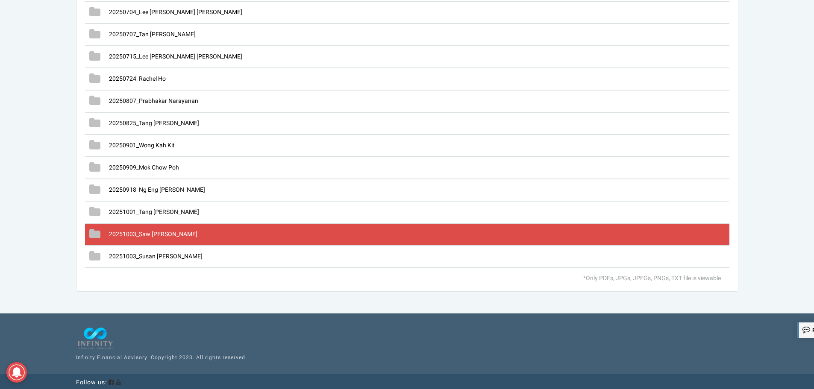
click at [176, 227] on div "20251003_Saw [PERSON_NAME]" at bounding box center [407, 235] width 645 height 22
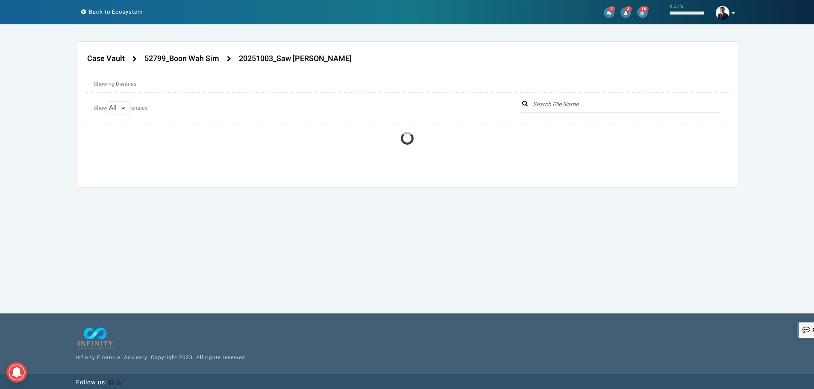
scroll to position [0, 0]
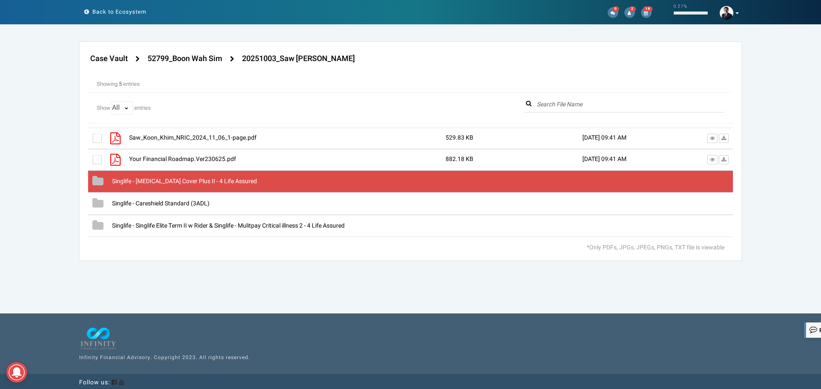
click at [212, 180] on span "Singlife - [MEDICAL_DATA] Cover Plus II - 4 Life Assured" at bounding box center [184, 181] width 145 height 9
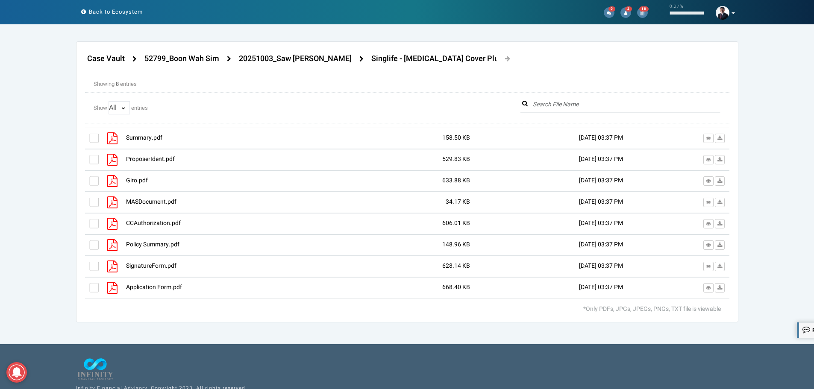
click at [96, 288] on label at bounding box center [93, 287] width 9 height 9
click at [89, 285] on input "checkbox" at bounding box center [89, 285] width 0 height 0
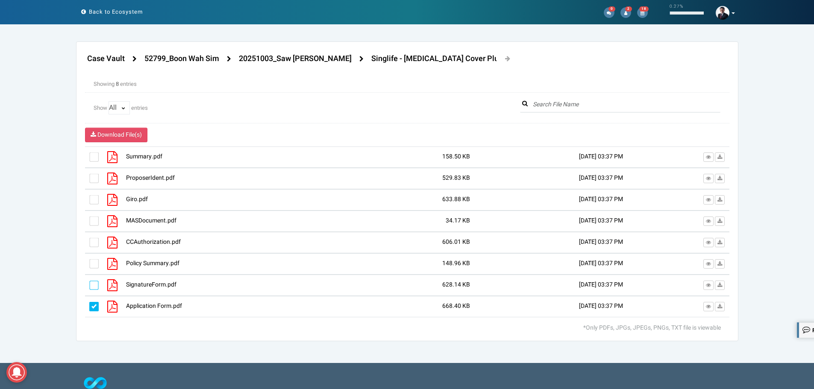
click at [96, 283] on label at bounding box center [93, 285] width 9 height 9
click at [89, 283] on input "checkbox" at bounding box center [89, 283] width 0 height 0
click at [98, 264] on label at bounding box center [93, 263] width 9 height 9
click at [89, 261] on input "checkbox" at bounding box center [89, 261] width 0 height 0
click at [94, 241] on label at bounding box center [93, 242] width 9 height 9
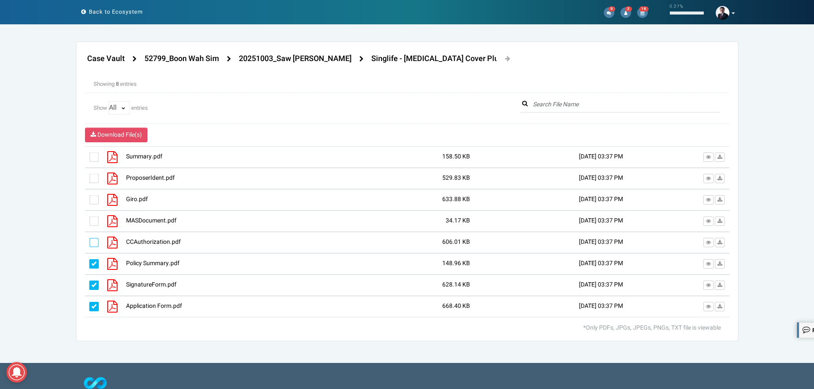
click at [89, 240] on input "checkbox" at bounding box center [89, 240] width 0 height 0
click at [94, 220] on label at bounding box center [93, 221] width 9 height 9
click at [89, 218] on input "checkbox" at bounding box center [89, 218] width 0 height 0
click at [96, 198] on label at bounding box center [93, 199] width 9 height 9
click at [89, 197] on input "checkbox" at bounding box center [89, 197] width 0 height 0
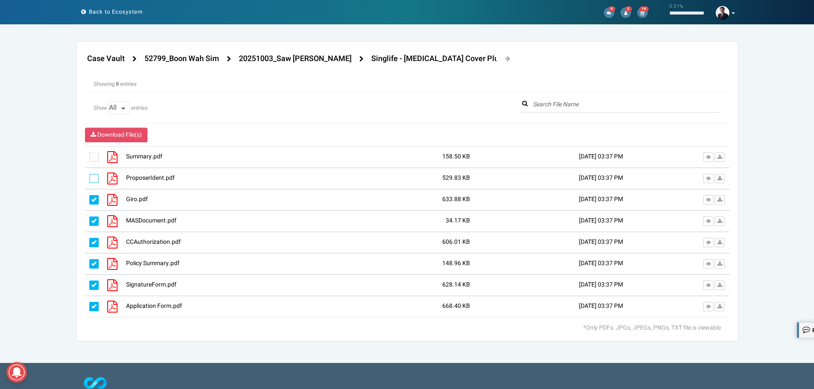
click at [93, 178] on label at bounding box center [93, 178] width 9 height 9
click at [89, 176] on input "checkbox" at bounding box center [89, 176] width 0 height 0
click at [93, 157] on label at bounding box center [93, 157] width 9 height 9
click at [89, 154] on input "checkbox" at bounding box center [89, 154] width 0 height 0
click at [293, 60] on h4 "20251003_Saw [PERSON_NAME]" at bounding box center [295, 59] width 113 height 9
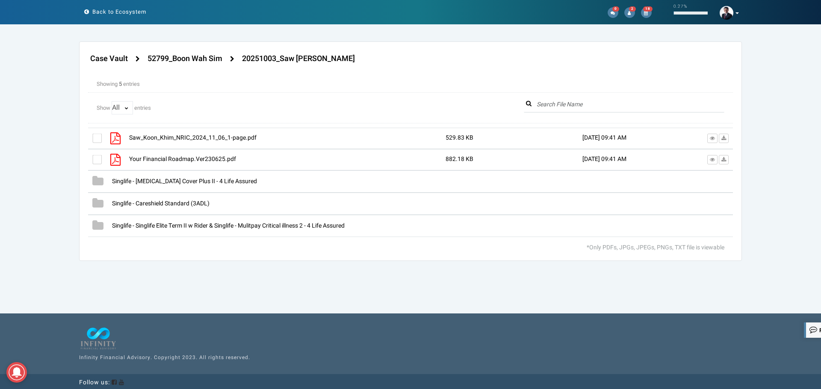
drag, startPoint x: 97, startPoint y: 161, endPoint x: 101, endPoint y: 147, distance: 14.7
click at [97, 160] on div at bounding box center [410, 182] width 645 height 109
click at [94, 158] on label at bounding box center [96, 159] width 9 height 9
click at [92, 157] on input "checkbox" at bounding box center [92, 157] width 0 height 0
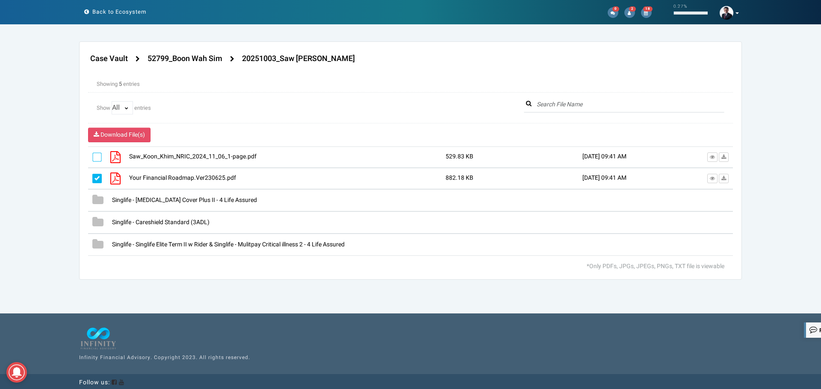
click at [100, 159] on label at bounding box center [96, 157] width 9 height 9
click at [92, 154] on input "checkbox" at bounding box center [92, 154] width 0 height 0
click at [130, 135] on span "Download File(s)" at bounding box center [122, 134] width 44 height 9
click at [186, 62] on h4 "52799_Boon Wah Sim" at bounding box center [184, 59] width 75 height 9
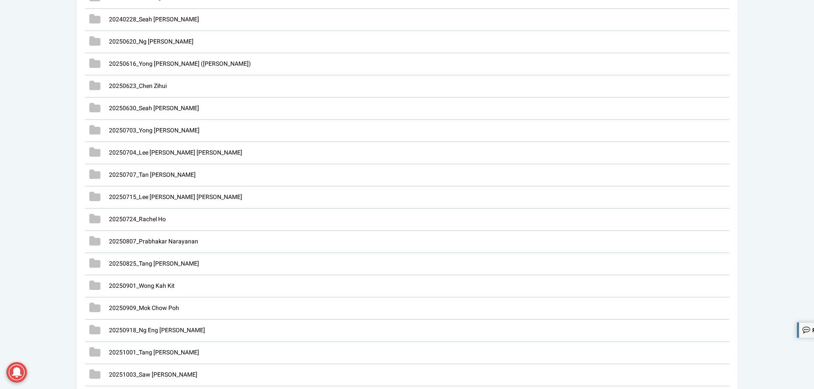
scroll to position [2505, 0]
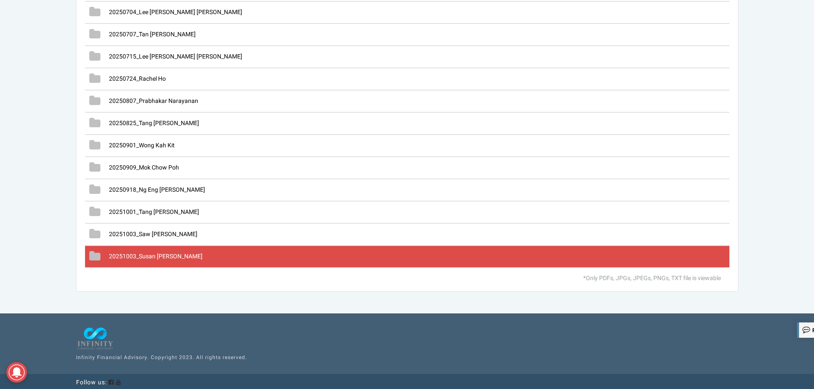
click at [167, 256] on span "20251003_Susan [PERSON_NAME]" at bounding box center [156, 256] width 94 height 9
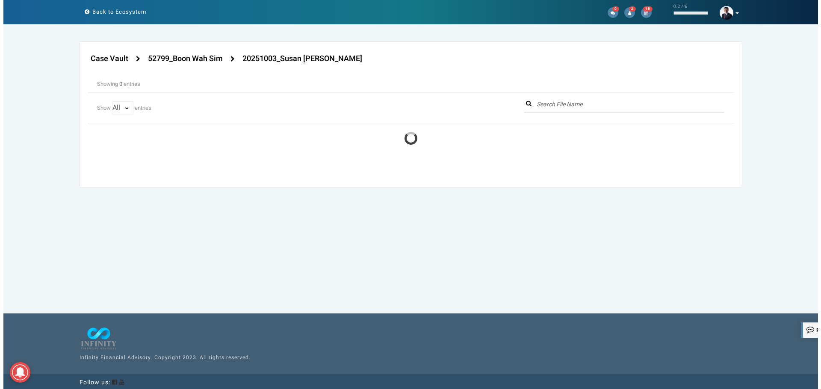
scroll to position [0, 0]
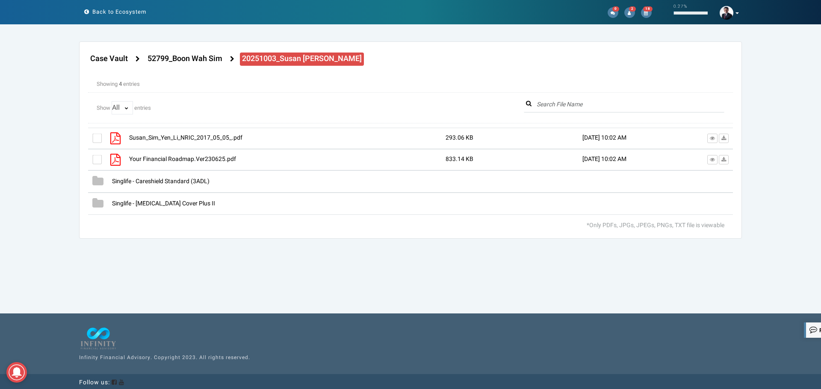
drag, startPoint x: 356, startPoint y: 61, endPoint x: 281, endPoint y: 61, distance: 75.2
click at [281, 61] on div "Case Vault 52799_Boon Wah Sim" at bounding box center [300, 58] width 425 height 17
copy h4 "Susan Sim Yen Li"
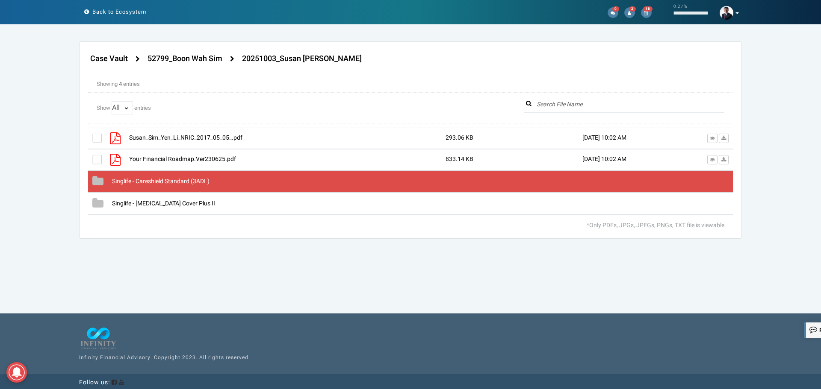
click at [183, 180] on span "Singlife - Careshield Standard (3ADL)" at bounding box center [160, 181] width 97 height 9
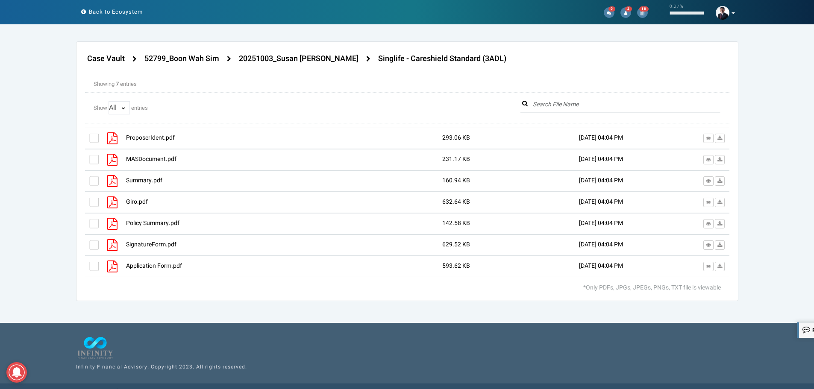
click at [93, 268] on div "ProposerIdent.pdf 293.06 KB 03-Oct-2025 04:04 PM" at bounding box center [407, 203] width 645 height 150
click at [93, 269] on label at bounding box center [93, 266] width 9 height 9
click at [89, 264] on input "checkbox" at bounding box center [89, 264] width 0 height 0
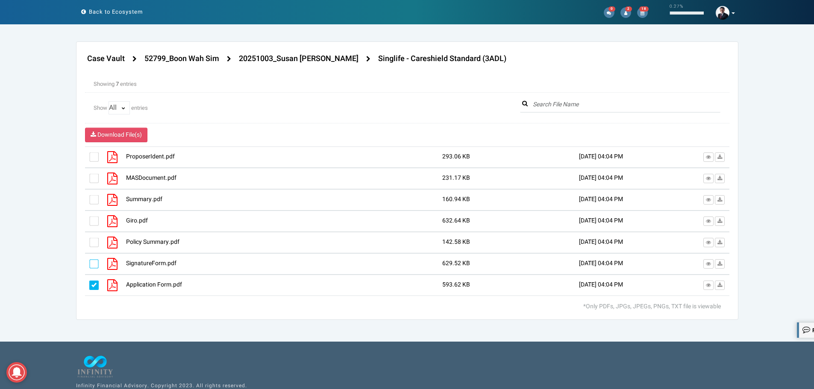
click at [94, 265] on label at bounding box center [93, 263] width 9 height 9
click at [89, 261] on input "checkbox" at bounding box center [89, 261] width 0 height 0
drag, startPoint x: 96, startPoint y: 243, endPoint x: 101, endPoint y: 222, distance: 21.5
click at [96, 242] on label at bounding box center [93, 242] width 9 height 9
click at [89, 240] on input "checkbox" at bounding box center [89, 240] width 0 height 0
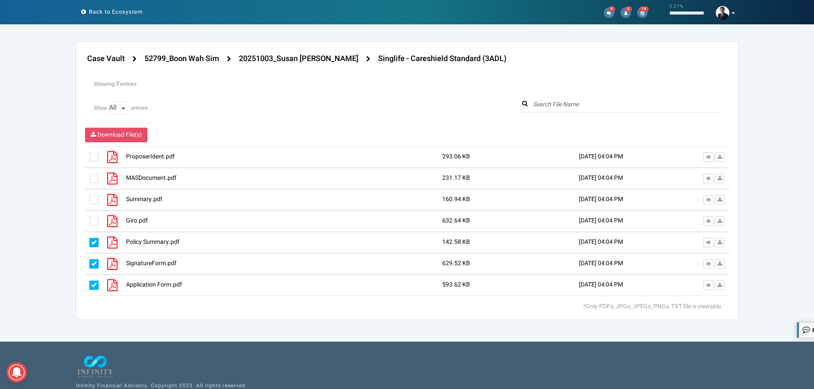
click at [98, 215] on div at bounding box center [103, 221] width 28 height 12
click at [94, 219] on label at bounding box center [93, 221] width 9 height 9
click at [89, 218] on input "checkbox" at bounding box center [89, 218] width 0 height 0
click at [95, 201] on label at bounding box center [93, 199] width 9 height 9
click at [89, 197] on input "checkbox" at bounding box center [89, 197] width 0 height 0
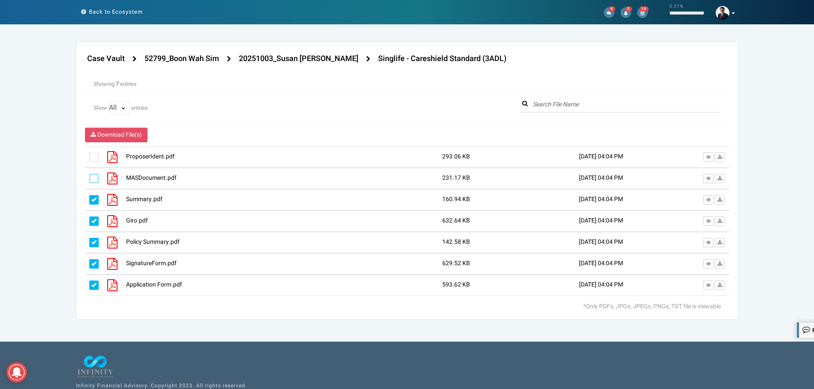
drag, startPoint x: 95, startPoint y: 183, endPoint x: 95, endPoint y: 177, distance: 6.0
click at [95, 183] on label at bounding box center [93, 178] width 9 height 9
click at [89, 176] on input "checkbox" at bounding box center [89, 176] width 0 height 0
click at [94, 163] on div at bounding box center [103, 157] width 28 height 12
click at [97, 157] on label at bounding box center [93, 157] width 9 height 9
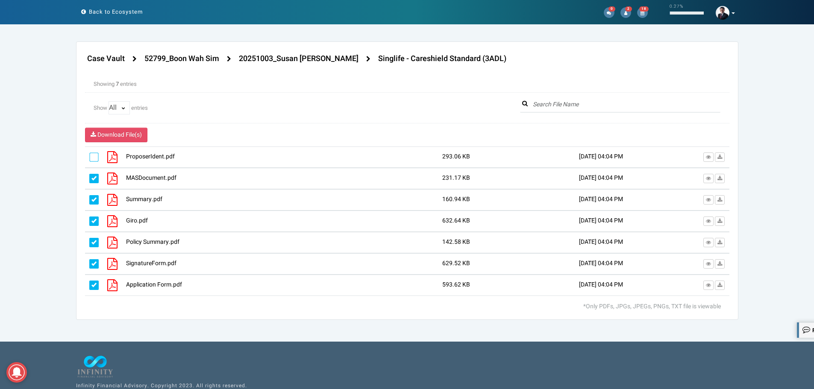
click at [89, 154] on input "checkbox" at bounding box center [89, 154] width 0 height 0
click at [282, 55] on h4 "20251003_Susan [PERSON_NAME]" at bounding box center [299, 59] width 120 height 9
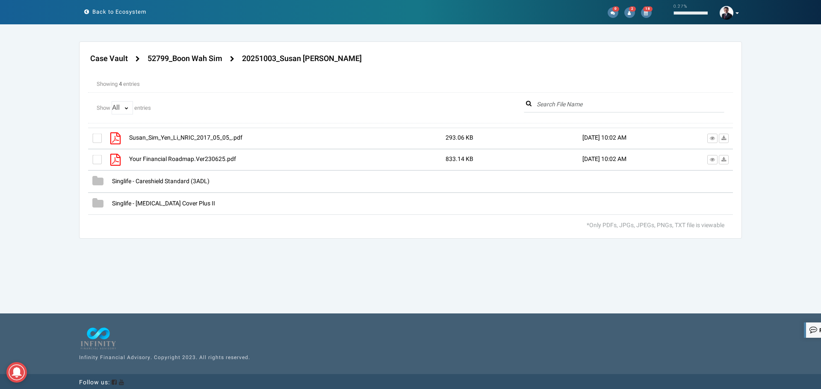
click at [98, 160] on div at bounding box center [410, 171] width 645 height 87
click at [98, 160] on label at bounding box center [96, 159] width 9 height 9
click at [92, 157] on input "checkbox" at bounding box center [92, 157] width 0 height 0
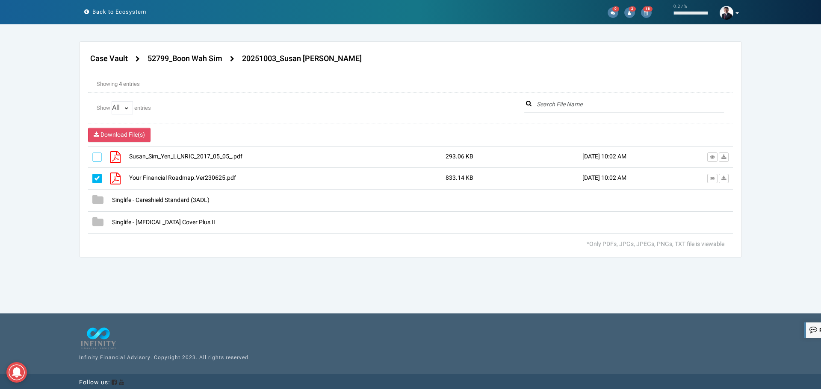
click at [97, 159] on label at bounding box center [96, 157] width 9 height 9
click at [92, 154] on input "checkbox" at bounding box center [92, 154] width 0 height 0
click at [134, 136] on span "Download File(s)" at bounding box center [122, 134] width 44 height 9
click at [194, 63] on h4 "52799_Boon Wah Sim" at bounding box center [184, 59] width 75 height 9
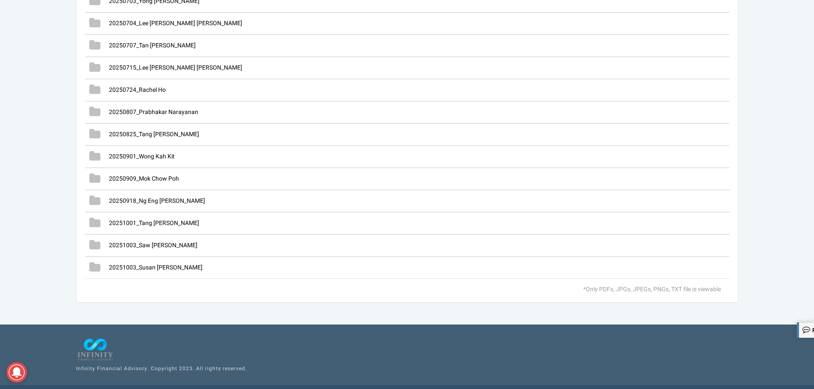
scroll to position [2505, 0]
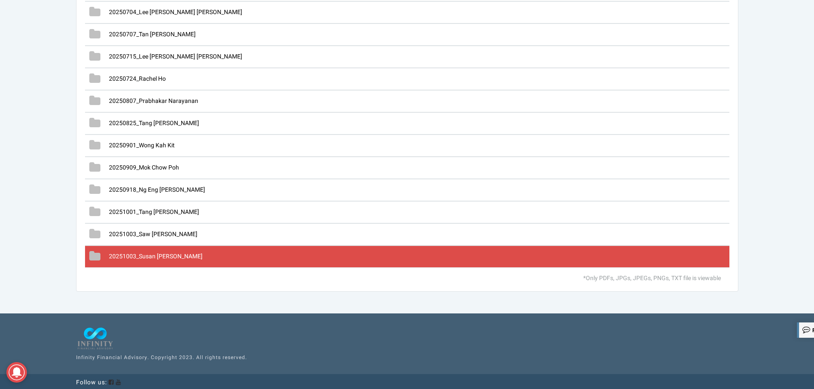
click at [165, 254] on span "20251003_Susan [PERSON_NAME]" at bounding box center [156, 256] width 94 height 9
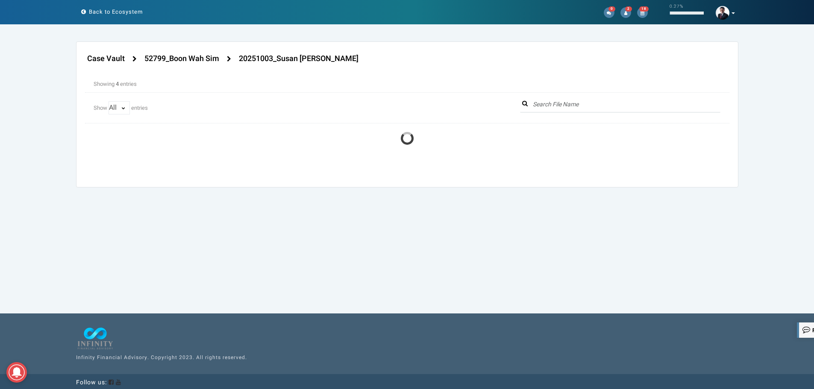
scroll to position [0, 0]
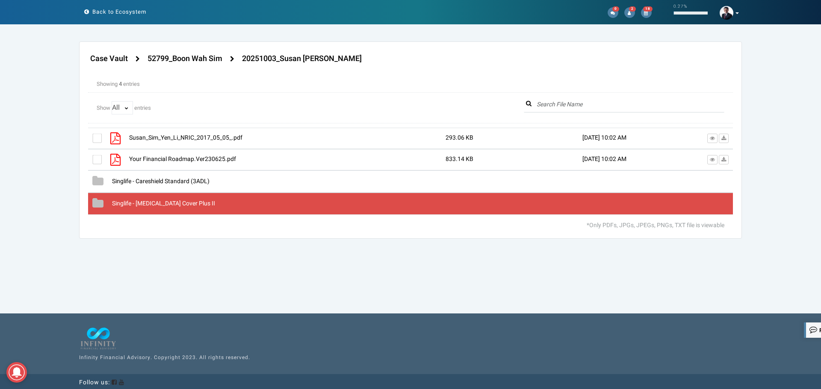
click at [130, 205] on span "Singlife - [MEDICAL_DATA] Cover Plus II" at bounding box center [163, 203] width 103 height 9
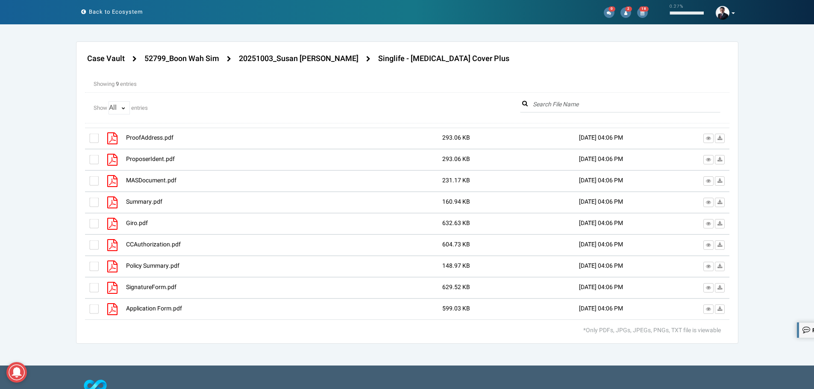
click at [95, 309] on div "ProofAddress.pdf 293.06 KB 03-Oct-2025 04:06 PM" at bounding box center [407, 224] width 645 height 192
click at [94, 306] on label at bounding box center [93, 309] width 9 height 9
click at [89, 306] on input "checkbox" at bounding box center [89, 306] width 0 height 0
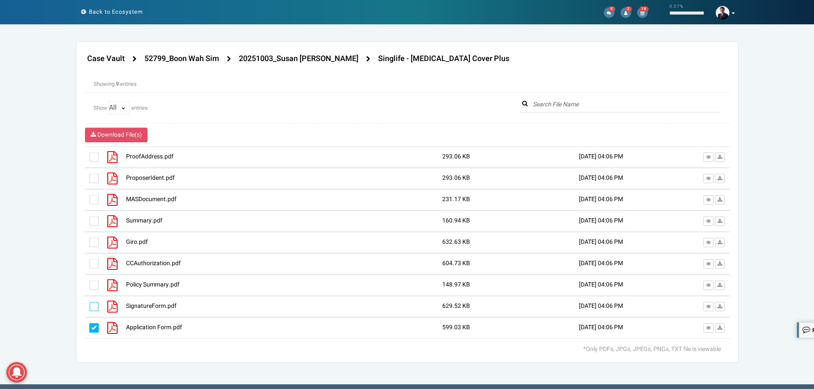
click at [94, 305] on label at bounding box center [93, 306] width 9 height 9
click at [89, 304] on input "checkbox" at bounding box center [89, 304] width 0 height 0
click at [96, 285] on label at bounding box center [93, 285] width 9 height 9
click at [89, 283] on input "checkbox" at bounding box center [89, 283] width 0 height 0
click at [92, 264] on label at bounding box center [93, 263] width 9 height 9
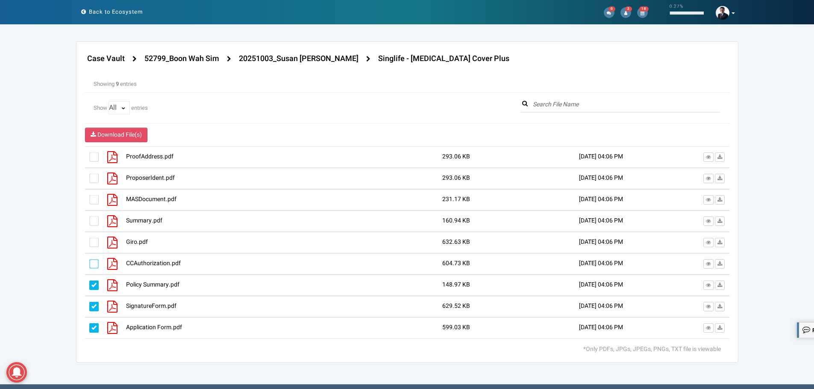
click at [89, 261] on input "checkbox" at bounding box center [89, 261] width 0 height 0
click at [93, 236] on div "Giro.pdf 632.63 KB 03-Oct-2025 04:06 PM" at bounding box center [407, 242] width 645 height 21
click at [96, 245] on label at bounding box center [93, 242] width 9 height 9
click at [89, 240] on input "checkbox" at bounding box center [89, 240] width 0 height 0
click at [91, 221] on label at bounding box center [93, 221] width 9 height 9
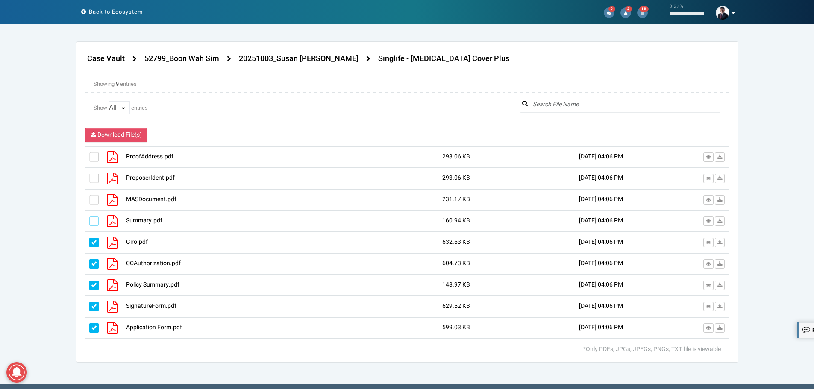
click at [89, 218] on input "checkbox" at bounding box center [89, 218] width 0 height 0
click at [96, 199] on label at bounding box center [93, 199] width 9 height 9
click at [89, 197] on input "checkbox" at bounding box center [89, 197] width 0 height 0
click at [94, 178] on label at bounding box center [93, 178] width 9 height 9
click at [89, 176] on input "checkbox" at bounding box center [89, 176] width 0 height 0
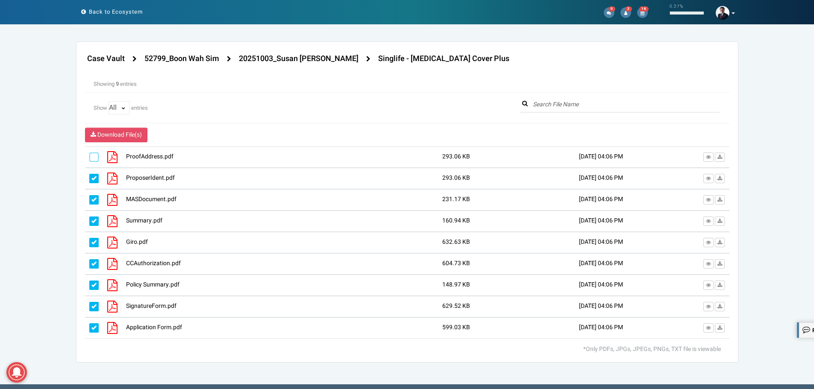
click at [92, 159] on label at bounding box center [93, 157] width 9 height 9
click at [89, 154] on input "checkbox" at bounding box center [89, 154] width 0 height 0
click at [317, 56] on h4 "20251003_Susan [PERSON_NAME]" at bounding box center [299, 59] width 120 height 9
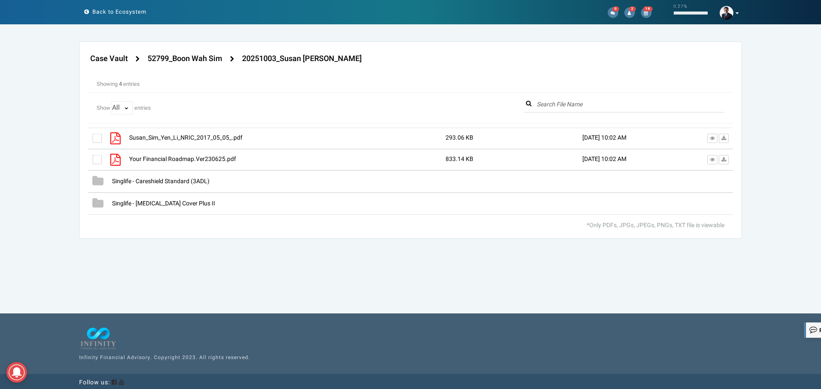
click at [95, 160] on div at bounding box center [410, 171] width 645 height 87
click at [97, 163] on label at bounding box center [96, 159] width 9 height 9
click at [92, 157] on input "checkbox" at bounding box center [92, 157] width 0 height 0
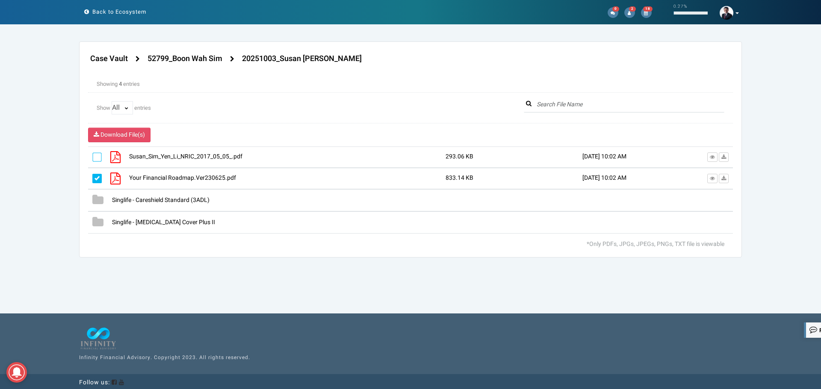
click at [96, 160] on label at bounding box center [96, 157] width 9 height 9
click at [92, 154] on input "checkbox" at bounding box center [92, 154] width 0 height 0
click at [127, 136] on span "Download File(s)" at bounding box center [122, 134] width 44 height 9
click at [196, 59] on h4 "52799_Boon Wah Sim" at bounding box center [184, 59] width 75 height 9
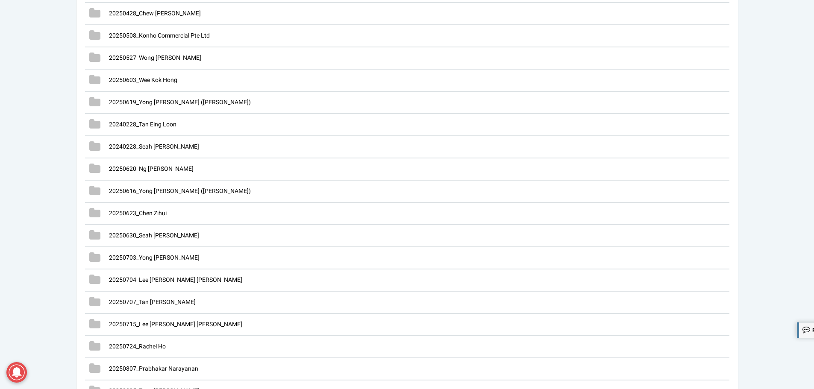
scroll to position [2505, 0]
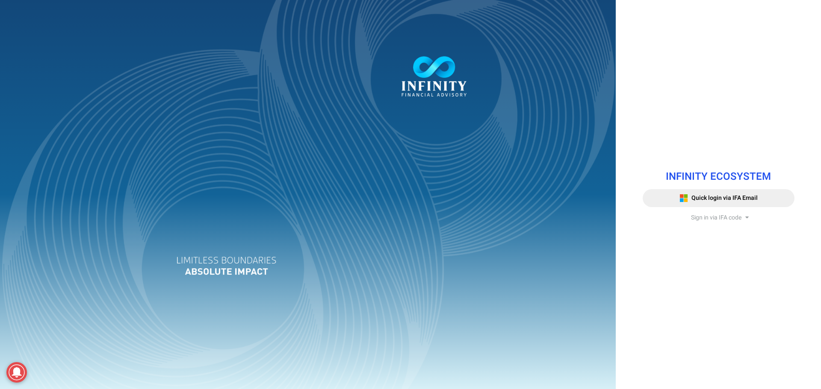
click at [706, 218] on span "Sign in via IFA code" at bounding box center [716, 217] width 50 height 9
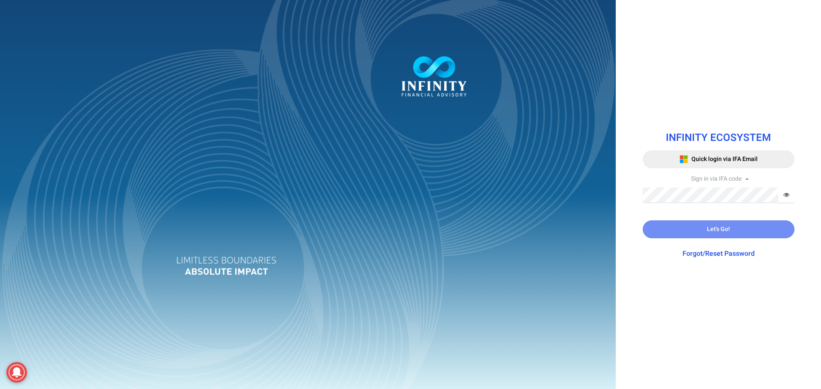
type input "IFA0105"
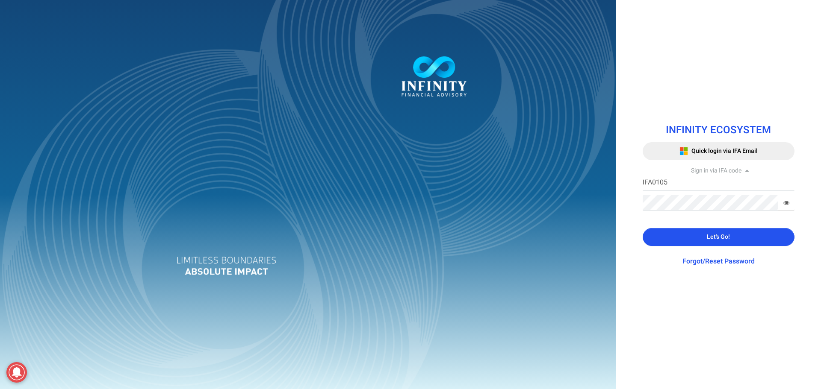
click at [683, 236] on button "Let's Go!" at bounding box center [718, 237] width 152 height 18
